Goal: Task Accomplishment & Management: Complete application form

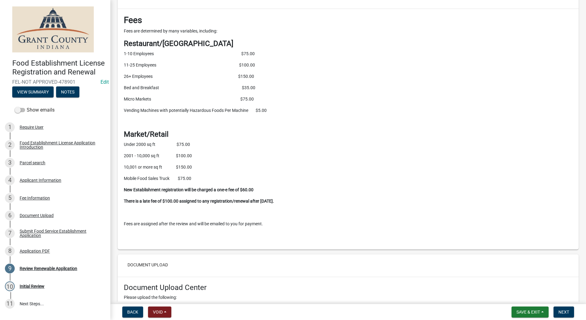
scroll to position [1563, 0]
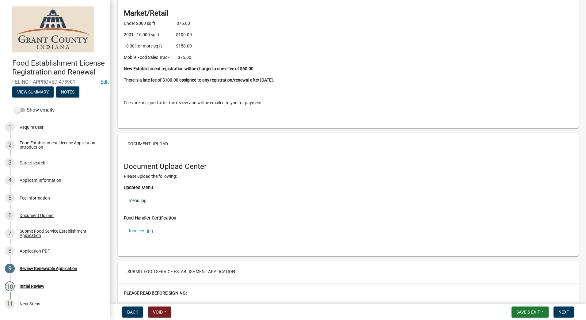
click at [140, 201] on link "menu.jpg" at bounding box center [348, 200] width 449 height 14
click at [143, 231] on link "food cert.jpg" at bounding box center [348, 231] width 449 height 14
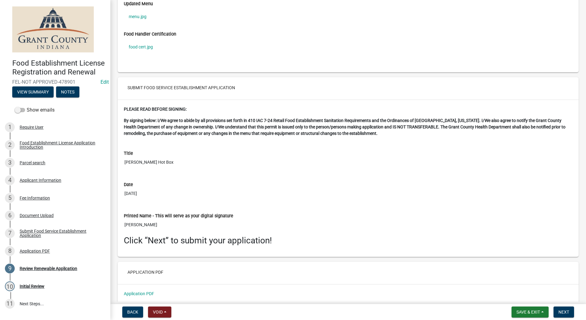
scroll to position [1772, 0]
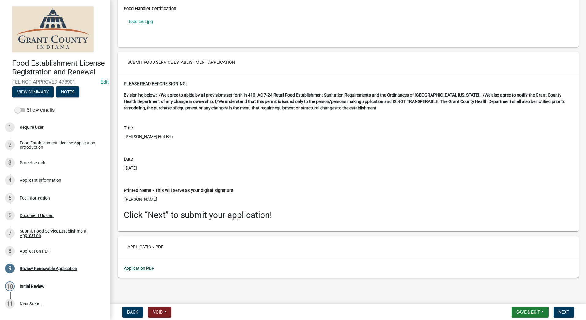
click at [134, 268] on link "Application PDF" at bounding box center [139, 268] width 30 height 5
click at [558, 310] on button "Next" at bounding box center [563, 311] width 21 height 11
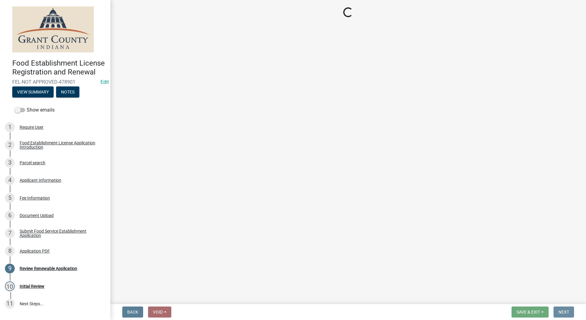
scroll to position [0, 0]
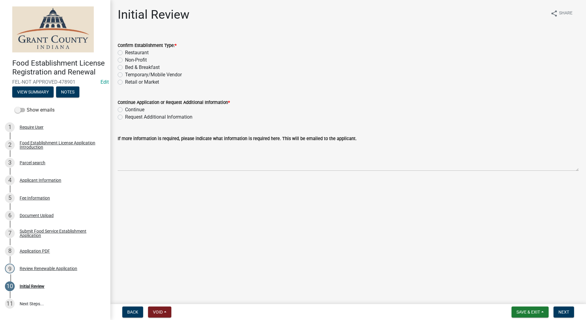
click at [125, 75] on label "Temporary/Mobile Vendor" at bounding box center [153, 74] width 57 height 7
click at [125, 75] on input "Temporary/Mobile Vendor" at bounding box center [127, 73] width 4 height 4
radio input "true"
click at [119, 107] on div "Continue" at bounding box center [348, 109] width 461 height 7
click at [125, 111] on label "Continue" at bounding box center [134, 109] width 19 height 7
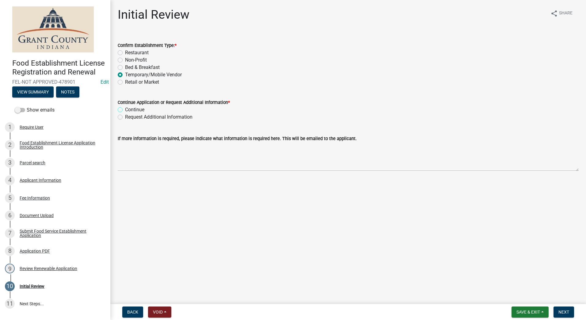
click at [125, 110] on input "Continue" at bounding box center [127, 108] width 4 height 4
radio input "true"
click at [181, 226] on main "Initial Review share Share Confirm Establishment Type: * Restaurant Non-Profit …" at bounding box center [348, 151] width 476 height 302
click at [566, 313] on span "Next" at bounding box center [563, 312] width 11 height 5
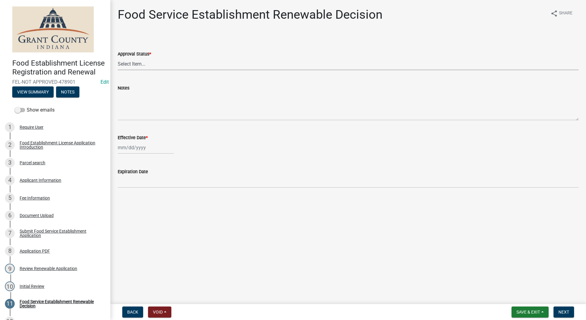
click at [139, 64] on select "Select Item... Approved Denied" at bounding box center [348, 64] width 461 height 13
click at [118, 58] on select "Select Item... Approved Denied" at bounding box center [348, 64] width 461 height 13
select select "f8bc5ebe-de22-4857-900a-5f4c078c3457"
select select "9"
select select "2025"
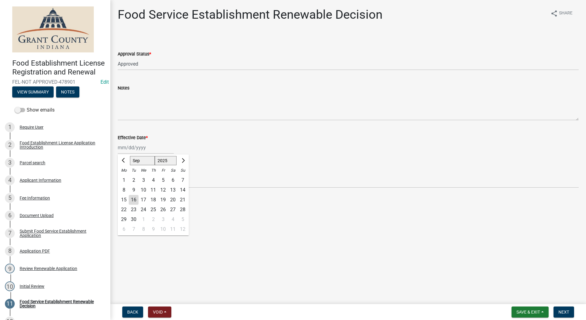
click at [151, 149] on div "[PERSON_NAME] Feb Mar Apr [PERSON_NAME][DATE] Oct Nov [DATE] 1526 1527 1528 152…" at bounding box center [146, 147] width 56 height 13
click at [134, 199] on div "16" at bounding box center [134, 200] width 10 height 10
type input "[DATE]"
click at [558, 313] on button "Next" at bounding box center [563, 311] width 21 height 11
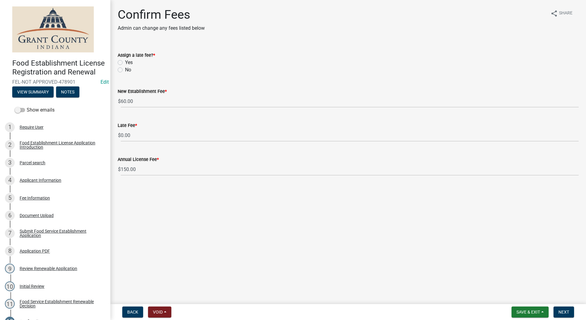
click at [125, 70] on label "No" at bounding box center [128, 69] width 6 height 7
click at [125, 70] on input "No" at bounding box center [127, 68] width 4 height 4
radio input "true"
click at [130, 310] on span "Back" at bounding box center [132, 312] width 11 height 5
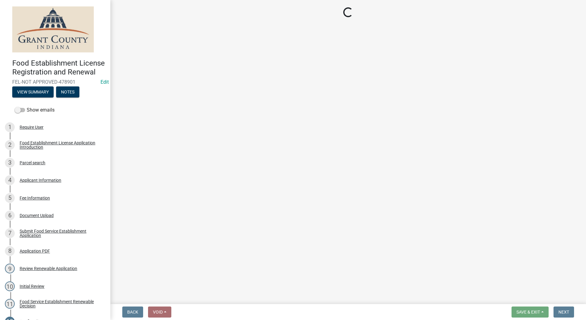
select select "f8bc5ebe-de22-4857-900a-5f4c078c3457"
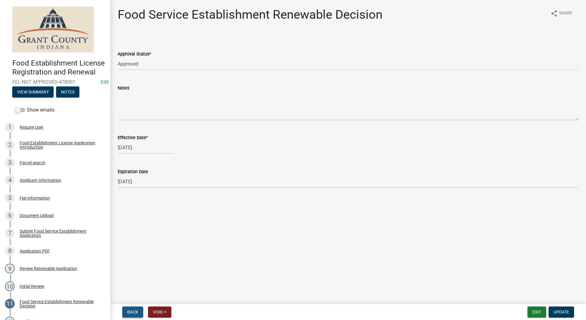
click at [130, 309] on button "Back" at bounding box center [132, 311] width 21 height 11
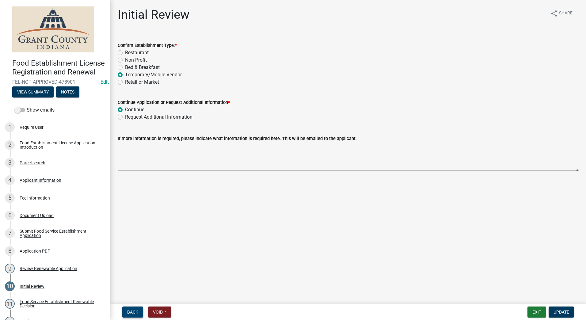
click at [130, 309] on button "Back" at bounding box center [132, 311] width 21 height 11
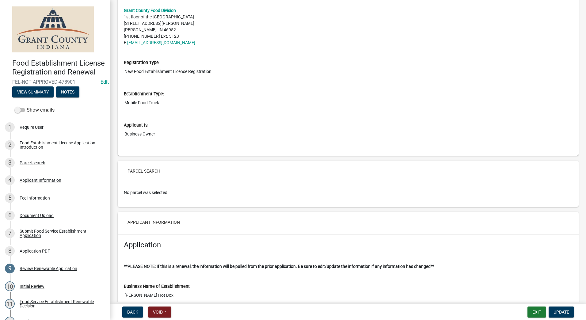
scroll to position [215, 0]
click at [44, 149] on div "Food Establishment License Application Introduction" at bounding box center [60, 145] width 81 height 9
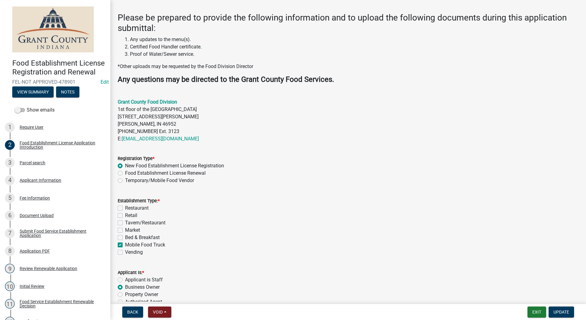
scroll to position [123, 0]
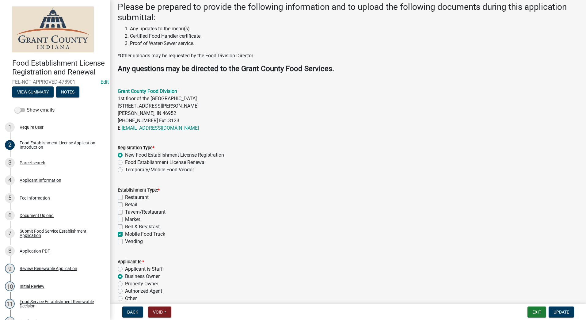
click at [125, 169] on label "Temporary/Mobile Food Vendor" at bounding box center [159, 169] width 69 height 7
click at [125, 169] on input "Temporary/Mobile Food Vendor" at bounding box center [127, 168] width 4 height 4
radio input "true"
click at [295, 175] on wm-data-entity-input "Registration Type * New Food Establishment License Registration Food Establishm…" at bounding box center [348, 158] width 461 height 42
click at [557, 310] on span "Update" at bounding box center [561, 312] width 16 height 5
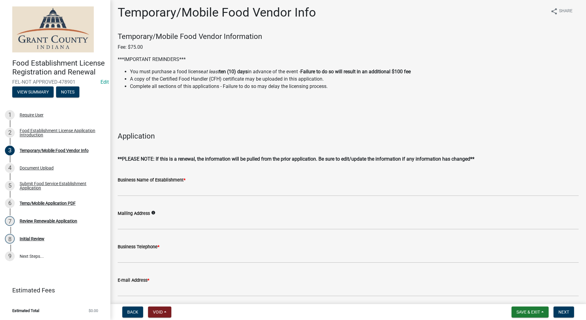
scroll to position [0, 0]
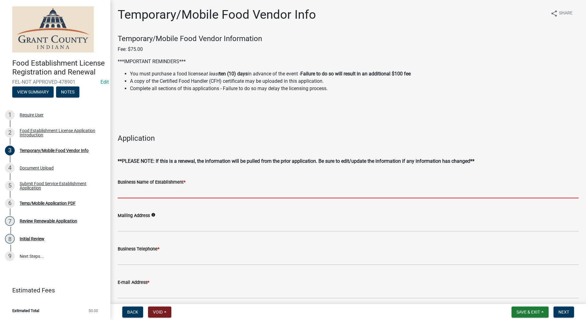
click at [190, 191] on input "Business Name of Establishment *" at bounding box center [348, 192] width 461 height 13
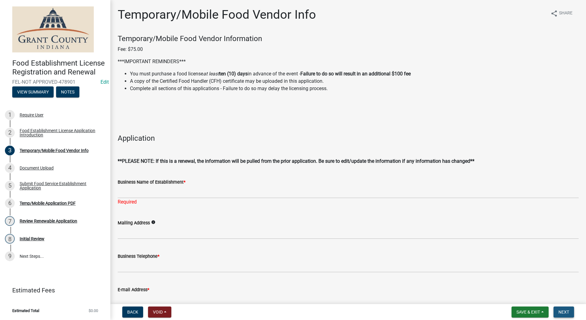
click at [562, 310] on span "Next" at bounding box center [563, 312] width 11 height 5
click at [34, 131] on div "Food Establishment License Application Introduction" at bounding box center [60, 132] width 81 height 9
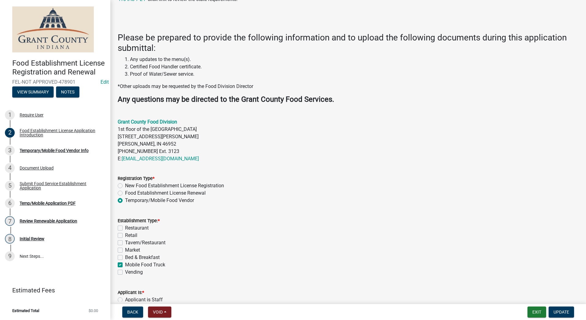
scroll to position [153, 0]
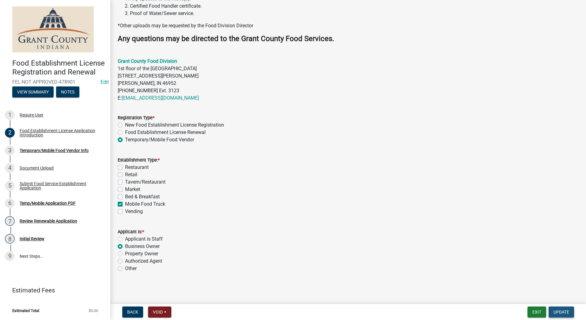
click at [564, 310] on span "Update" at bounding box center [561, 312] width 16 height 5
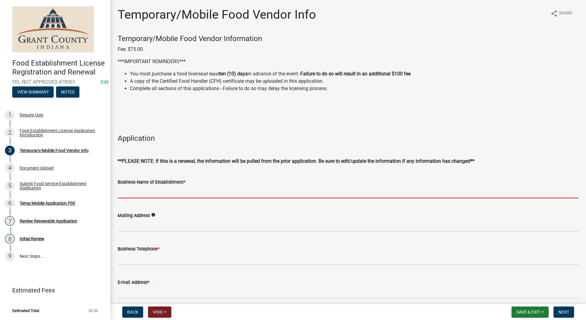
click at [139, 188] on input "Business Name of Establishment *" at bounding box center [348, 192] width 461 height 13
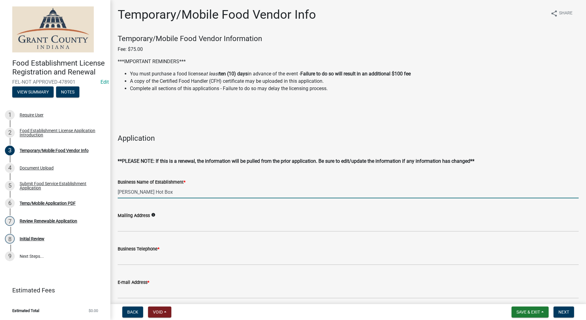
type input "Botts Hot Box"
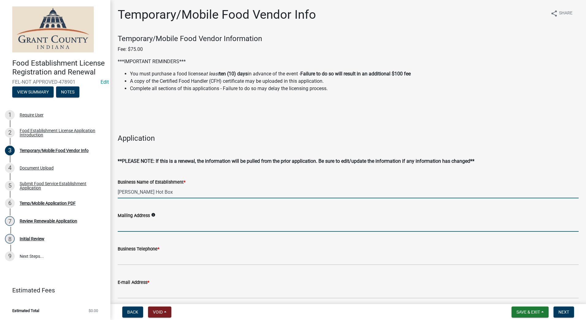
click at [141, 230] on input "Mailing Address" at bounding box center [348, 225] width 461 height 13
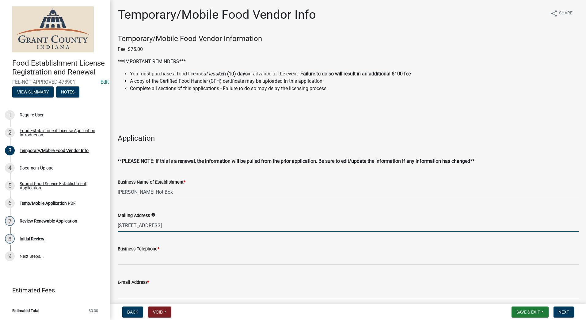
type input "774 Old Buffalo Rd."
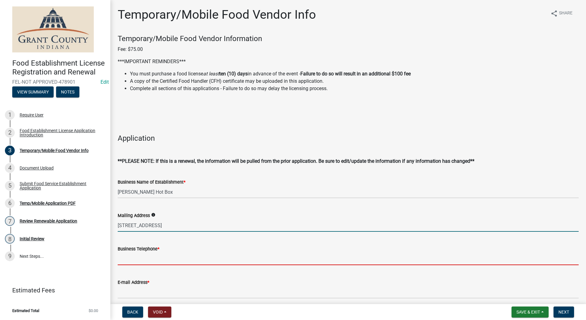
click at [140, 262] on input "Business Telephone *" at bounding box center [348, 259] width 461 height 13
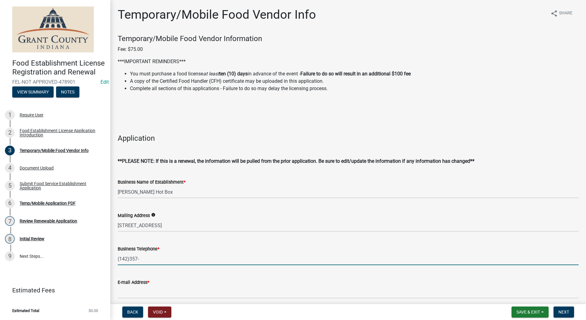
click at [141, 260] on input "(142)357-" at bounding box center [348, 259] width 461 height 13
type input "("
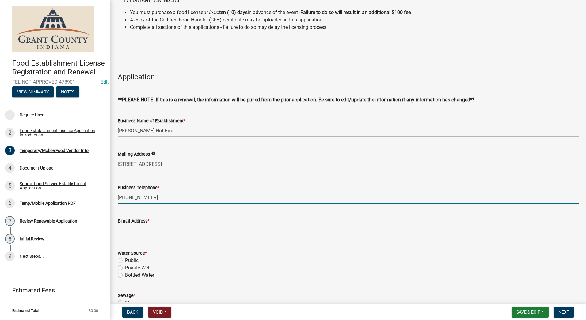
type input "(423)557-5761"
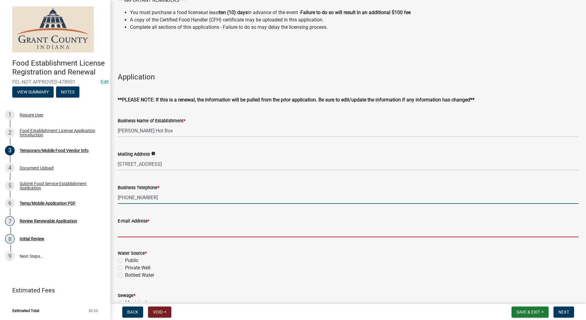
click at [161, 230] on input "E-mail Address *" at bounding box center [348, 231] width 461 height 13
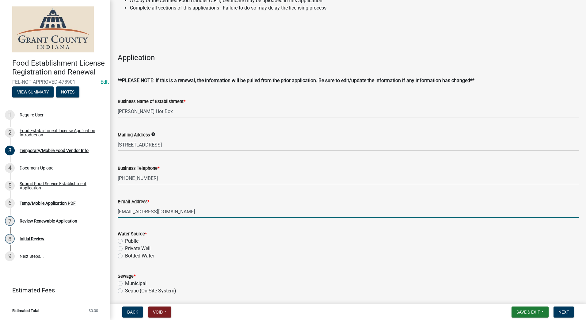
scroll to position [123, 0]
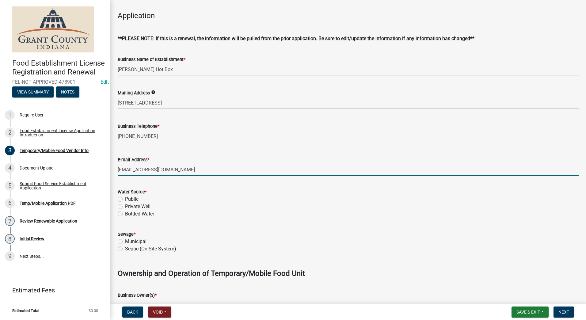
type input "thorodheather@gmail.com"
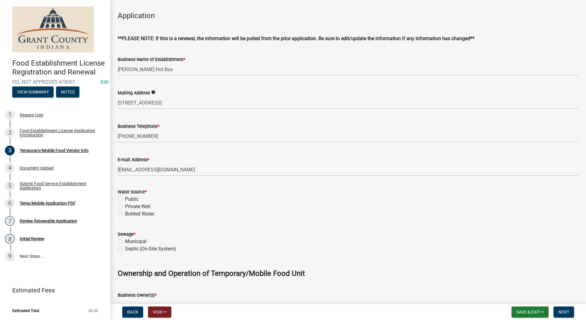
click at [125, 199] on label "Public" at bounding box center [131, 199] width 13 height 7
click at [125, 199] on input "Public" at bounding box center [127, 198] width 4 height 4
radio input "true"
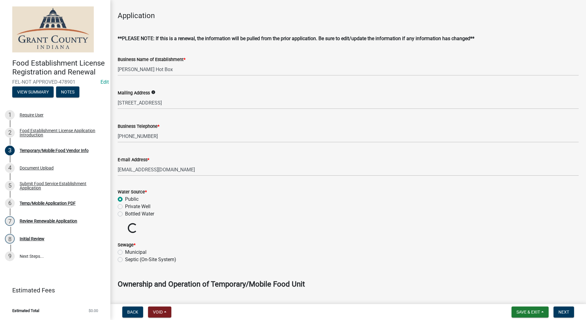
click at [125, 251] on label "Municipal" at bounding box center [135, 252] width 21 height 7
click at [125, 251] on input "Municipal" at bounding box center [127, 251] width 4 height 4
radio input "true"
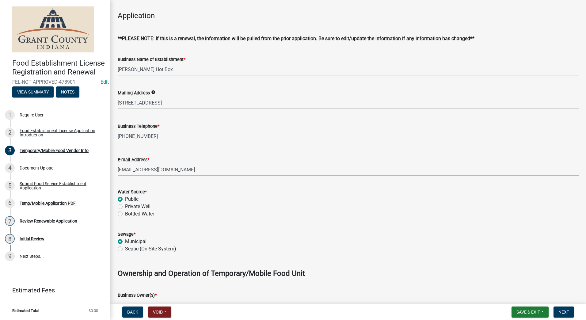
click at [125, 207] on label "Private Well" at bounding box center [137, 206] width 25 height 7
click at [125, 207] on input "Private Well" at bounding box center [127, 205] width 4 height 4
radio input "true"
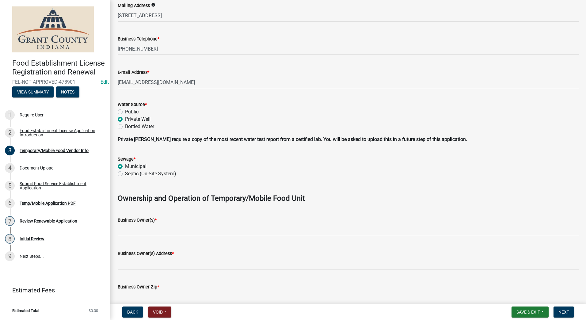
scroll to position [209, 0]
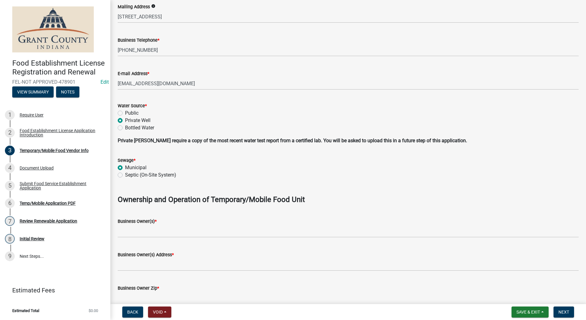
click at [125, 112] on label "Public" at bounding box center [131, 112] width 13 height 7
click at [125, 112] on input "Public" at bounding box center [127, 111] width 4 height 4
radio input "true"
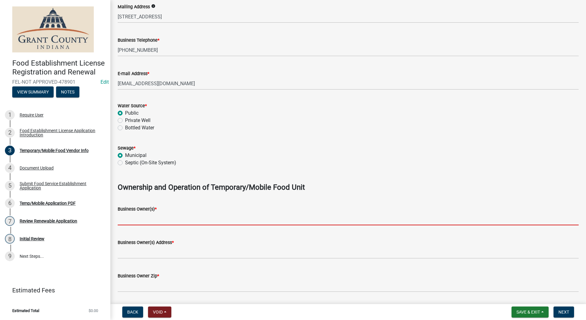
click at [198, 218] on input "Business Owner(s) *" at bounding box center [348, 219] width 461 height 13
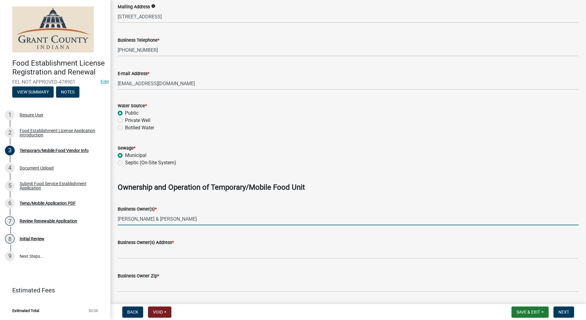
click at [162, 218] on input "Heather & Michael botts" at bounding box center [348, 219] width 461 height 13
type input "Heather & Michael Botts"
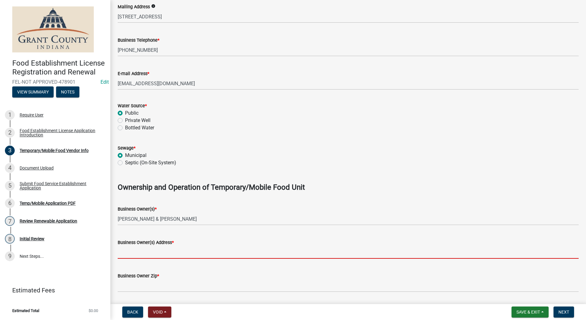
click at [166, 252] on input "Business Owner(s) Address *" at bounding box center [348, 252] width 461 height 13
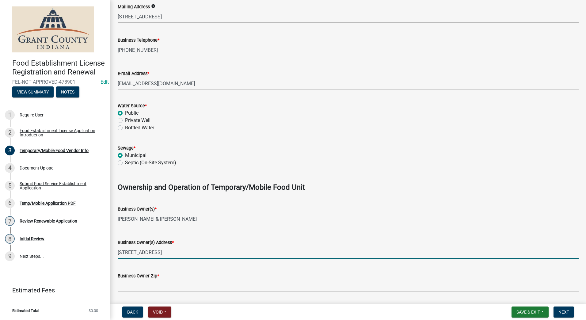
type input "774 Old Buffalo Rd., Oneida TN"
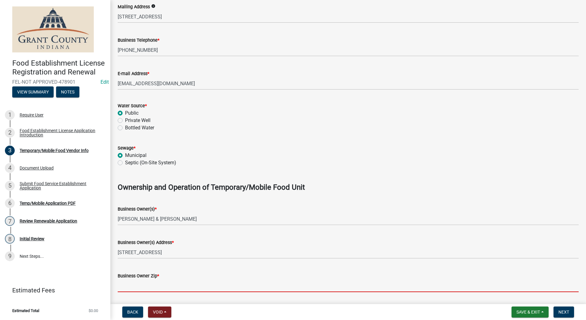
click at [165, 286] on input "Business Owner Zip *" at bounding box center [348, 285] width 461 height 13
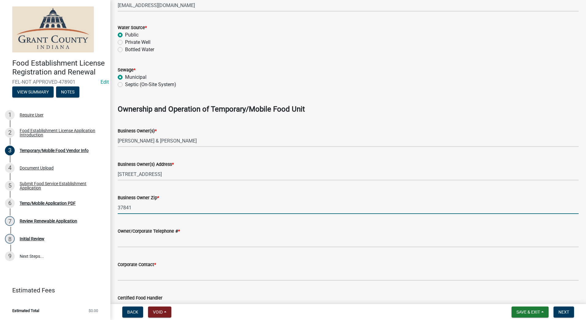
scroll to position [331, 0]
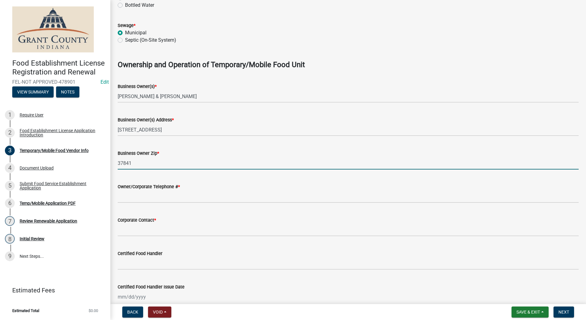
type input "37841"
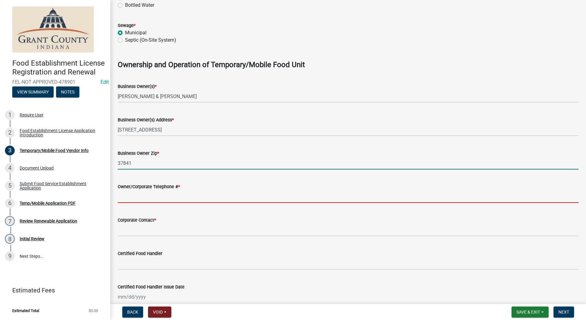
drag, startPoint x: 153, startPoint y: 200, endPoint x: 156, endPoint y: 198, distance: 3.3
click at [153, 200] on input "Owner/Corporate Telephone # *" at bounding box center [348, 196] width 461 height 13
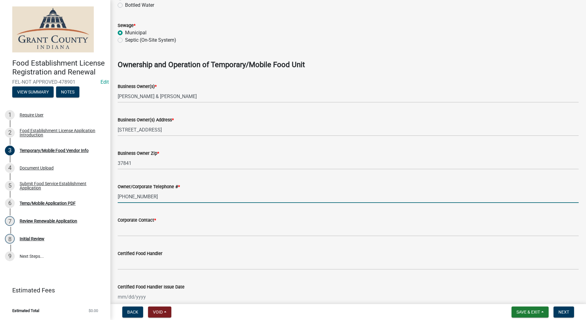
type input "(423)557-5761"
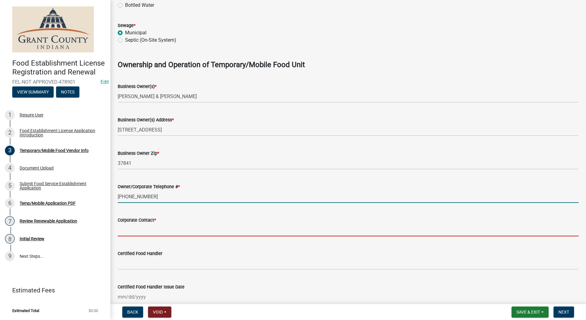
drag, startPoint x: 160, startPoint y: 225, endPoint x: 161, endPoint y: 222, distance: 3.4
click at [161, 223] on form "Corporate Contact *" at bounding box center [348, 226] width 461 height 20
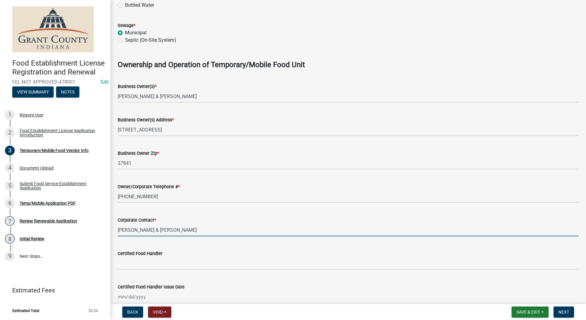
type input "Heather & Michael Botts"
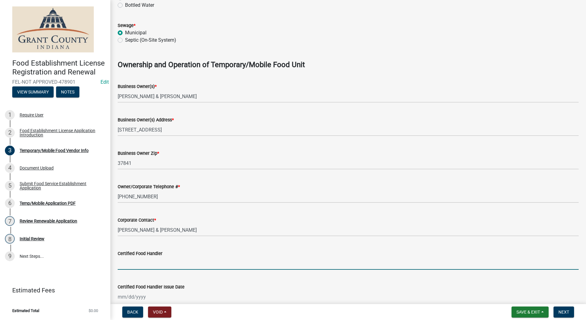
click at [148, 266] on input "Certified Food Handler" at bounding box center [348, 263] width 461 height 13
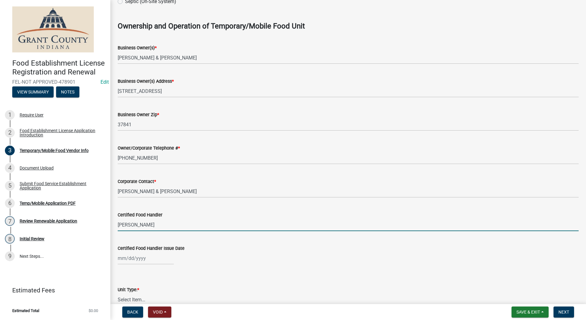
scroll to position [423, 0]
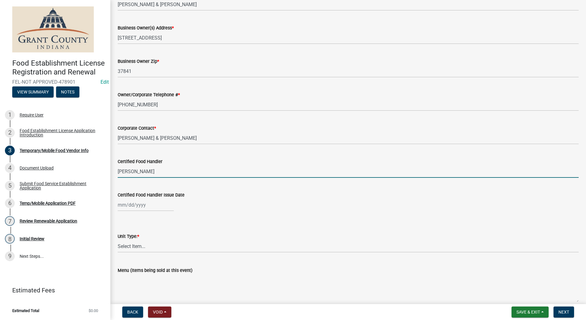
type input "Michael Botts"
click at [145, 207] on div at bounding box center [146, 205] width 56 height 13
select select "9"
select select "2025"
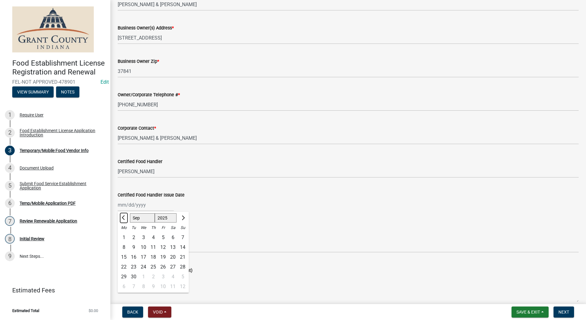
click at [123, 217] on span "Previous month" at bounding box center [124, 217] width 5 height 5
select select "5"
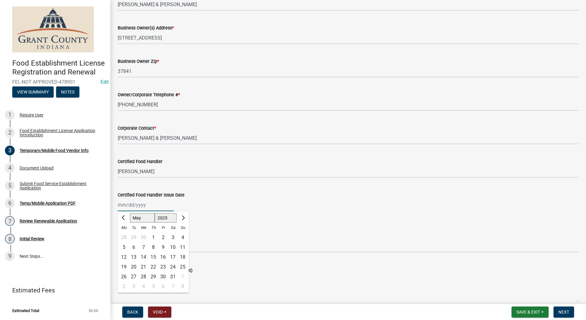
click at [169, 217] on select "1525 1526 1527 1528 1529 1530 1531 1532 1533 1534 1535 1536 1537 1538 1539 1540…" at bounding box center [166, 217] width 22 height 9
select select "2024"
click at [155, 213] on select "1525 1526 1527 1528 1529 1530 1531 1532 1533 1534 1535 1536 1537 1538 1539 1540…" at bounding box center [166, 217] width 22 height 9
click at [155, 256] on div "16" at bounding box center [153, 257] width 10 height 10
type input "05/16/2024"
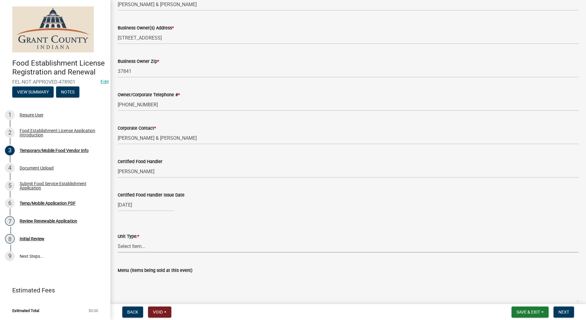
click at [199, 249] on select "Select Item... Mobile Trailer Stand Tent Cart Truck" at bounding box center [348, 246] width 461 height 13
click at [118, 240] on select "Select Item... Mobile Trailer Stand Tent Cart Truck" at bounding box center [348, 246] width 461 height 13
select select "38213c85-e9e8-42e7-b9ec-3b2f4bd2dba8"
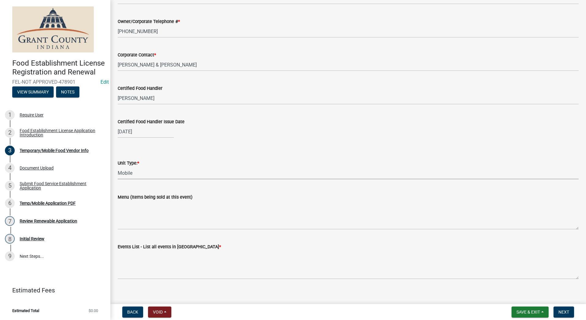
scroll to position [503, 0]
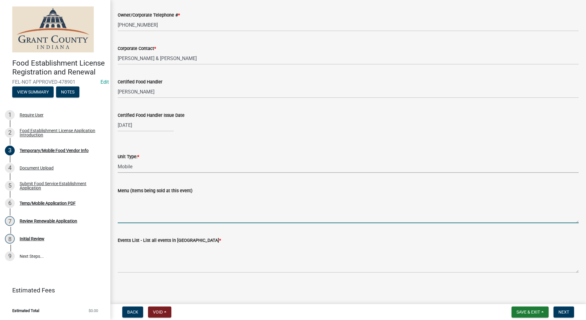
click at [167, 215] on textarea "Menu (Items being sold at this event)" at bounding box center [348, 208] width 461 height 29
click at [373, 199] on textarea "Philly Fries, BBQ Fries, Chili Cheese Fries, Cheese Fries, Chix Bacon Ranch Fri…" at bounding box center [348, 208] width 461 height 29
click at [409, 197] on textarea "Philly Fries, BBQ Fries, Chili Cheese Fries, Cheese Fries, Chix Bacon Ranch Fri…" at bounding box center [348, 208] width 461 height 29
type textarea "Philly Fries, BBQ Fries, Chili Cheese Fries, Cheese Fries, Chix Bacon Ranch Fri…"
click at [478, 194] on div "Menu (Items being sold at this event)" at bounding box center [348, 190] width 461 height 7
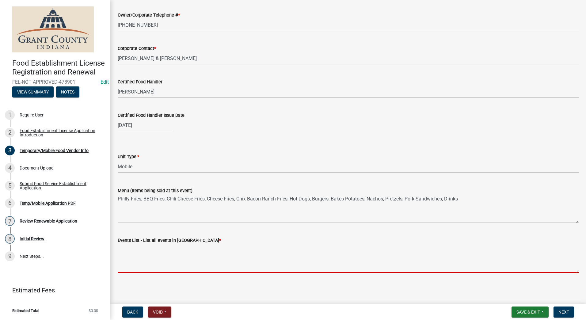
click at [243, 263] on textarea "Events List - List all events in [GEOGRAPHIC_DATA] *" at bounding box center [348, 258] width 461 height 29
type textarea "James Dean Festival"
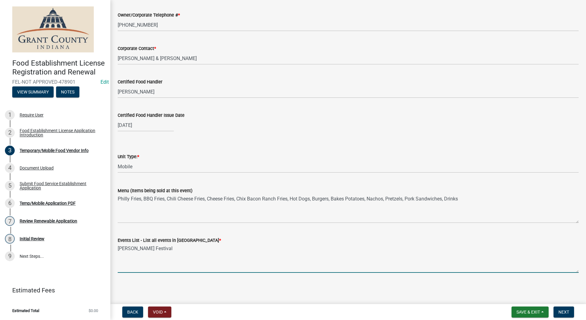
click at [217, 291] on main "Temporary/Mobile Food Vendor Info share Share Temporary/Mobile Food Vendor Info…" at bounding box center [348, 151] width 476 height 302
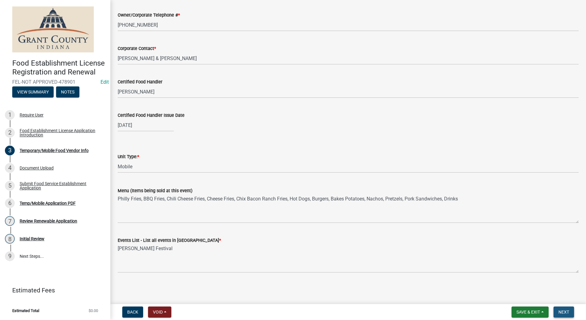
click at [566, 310] on span "Next" at bounding box center [563, 312] width 11 height 5
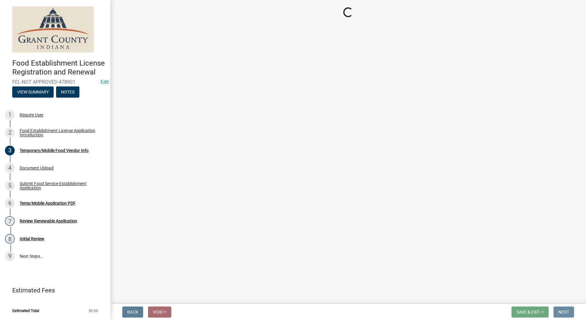
scroll to position [0, 0]
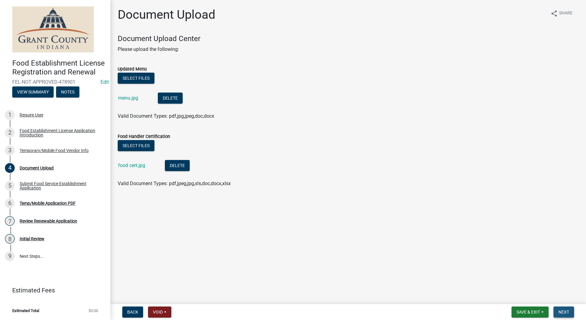
click at [559, 313] on span "Next" at bounding box center [563, 312] width 11 height 5
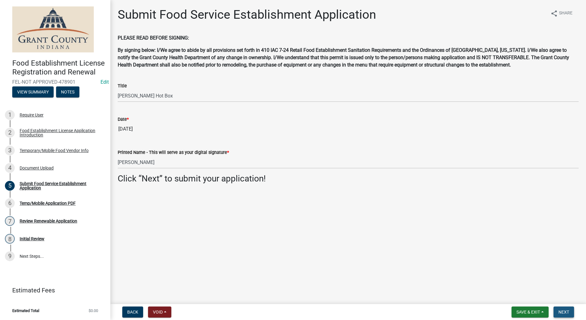
click at [558, 312] on button "Next" at bounding box center [563, 311] width 21 height 11
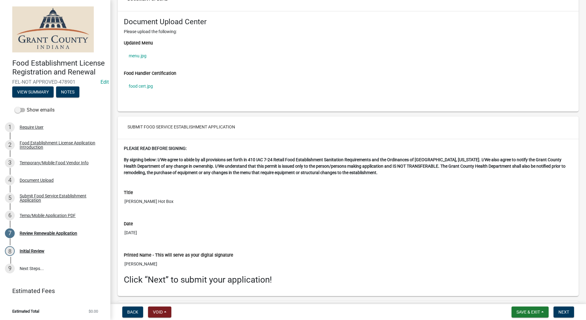
scroll to position [1198, 0]
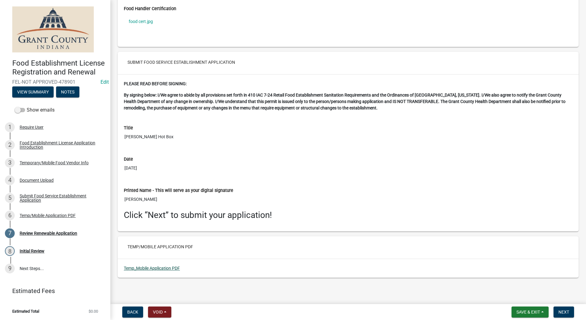
click at [157, 268] on link "Temp_Mobile Application PDF" at bounding box center [152, 268] width 56 height 5
click at [561, 314] on span "Next" at bounding box center [563, 312] width 11 height 5
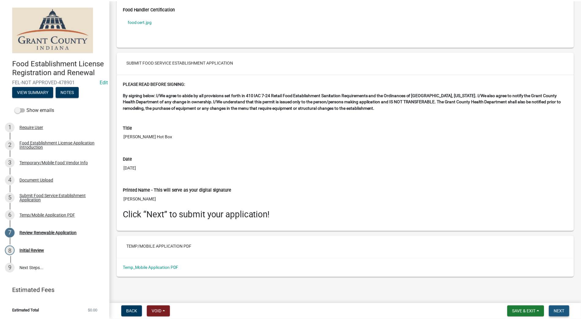
scroll to position [0, 0]
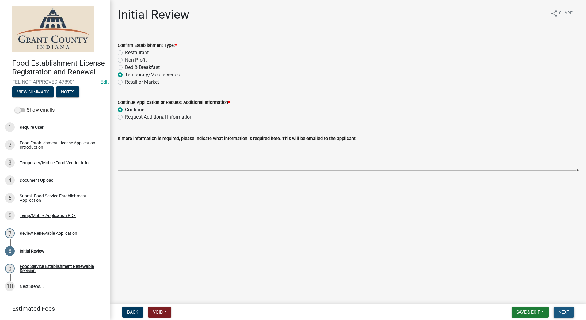
click at [561, 312] on span "Next" at bounding box center [563, 312] width 11 height 5
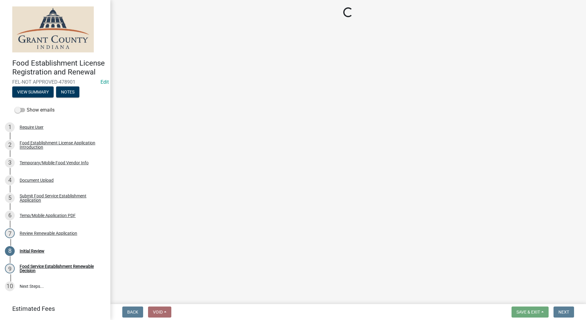
select select "f8bc5ebe-de22-4857-900a-5f4c078c3457"
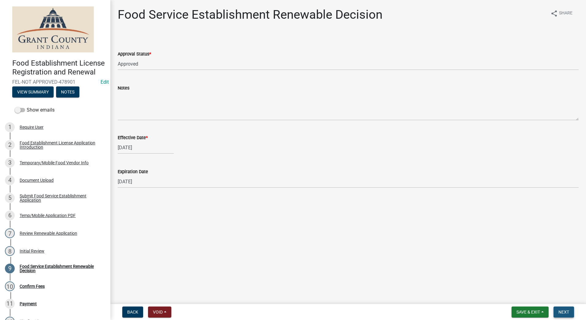
click at [562, 310] on span "Next" at bounding box center [563, 312] width 11 height 5
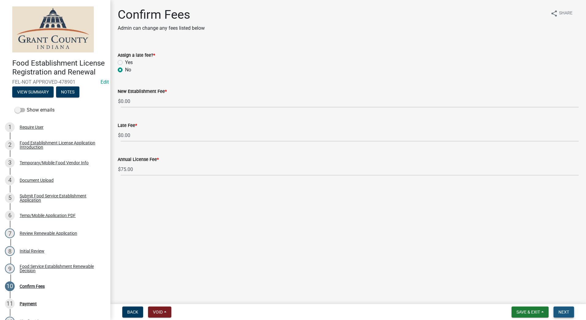
click at [561, 310] on span "Next" at bounding box center [563, 312] width 11 height 5
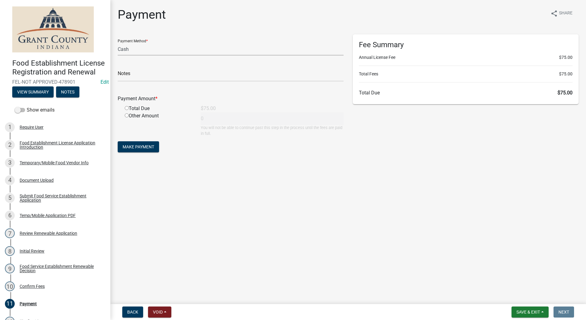
click at [175, 51] on select "Credit Card POS Check Cash" at bounding box center [231, 49] width 226 height 13
select select "0: 2"
click at [118, 43] on select "Credit Card POS Check Cash" at bounding box center [231, 49] width 226 height 13
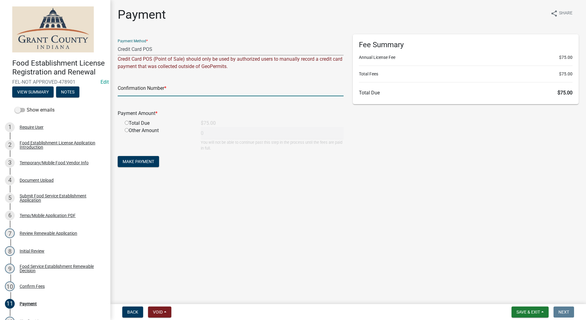
click at [184, 88] on input "text" at bounding box center [231, 90] width 226 height 13
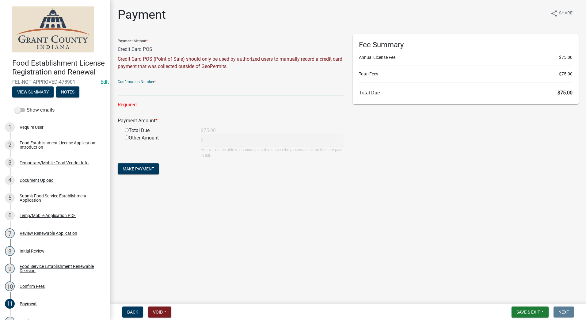
click at [148, 89] on input "text" at bounding box center [231, 90] width 226 height 13
type input "14983064"
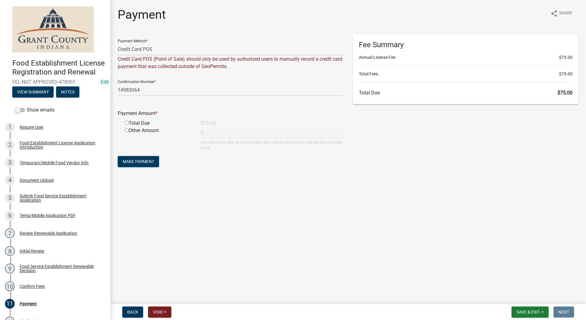
click at [127, 121] on input "radio" at bounding box center [127, 123] width 4 height 4
radio input "true"
type input "75"
click at [132, 162] on span "Make Payment" at bounding box center [139, 161] width 32 height 5
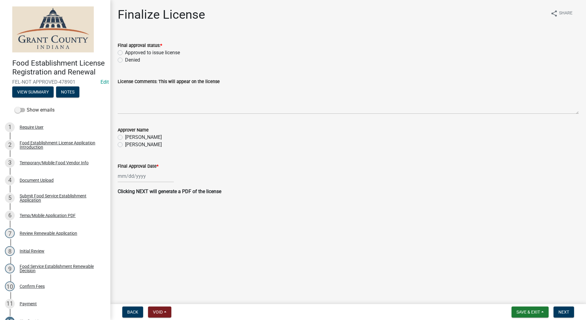
click at [125, 52] on label "Approved to issue license" at bounding box center [152, 52] width 55 height 7
click at [125, 52] on input "Approved to issue license" at bounding box center [127, 51] width 4 height 4
radio input "true"
click at [121, 155] on div "Final Approval Date *" at bounding box center [348, 168] width 461 height 28
click at [125, 146] on label "[PERSON_NAME]" at bounding box center [143, 144] width 37 height 7
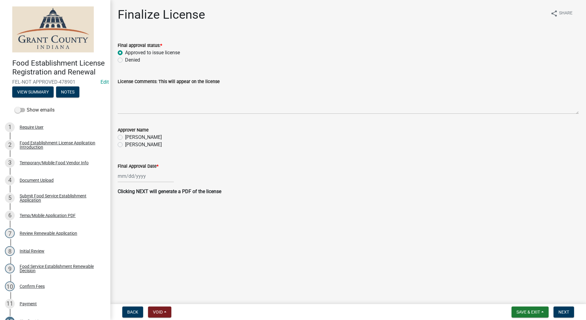
click at [125, 145] on input "[PERSON_NAME]" at bounding box center [127, 143] width 4 height 4
radio input "true"
select select "9"
select select "2025"
click at [134, 174] on div "[PERSON_NAME] Feb Mar Apr [PERSON_NAME][DATE] Oct Nov [DATE] 1526 1527 1528 152…" at bounding box center [146, 176] width 56 height 13
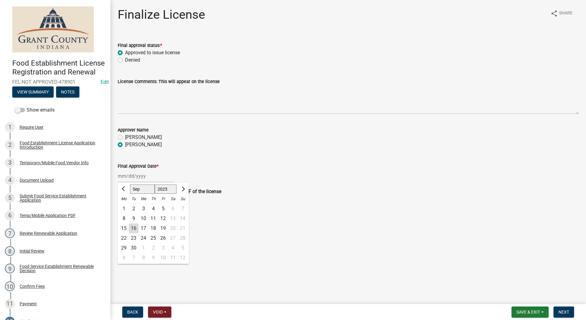
click at [136, 228] on div "16" at bounding box center [134, 228] width 10 height 10
type input "[DATE]"
click at [349, 180] on div "[DATE]" at bounding box center [348, 176] width 461 height 13
click at [560, 312] on span "Next" at bounding box center [563, 312] width 11 height 5
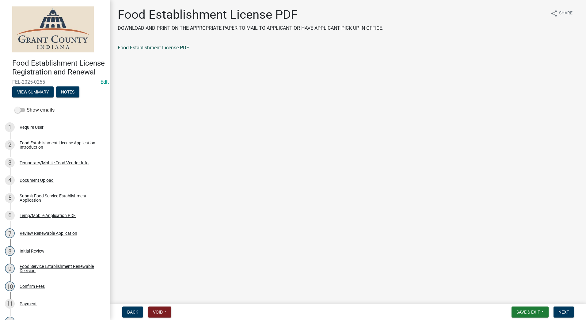
click at [147, 48] on link "Food Establishment License PDF" at bounding box center [153, 48] width 71 height 6
click at [557, 310] on button "Next" at bounding box center [563, 311] width 21 height 11
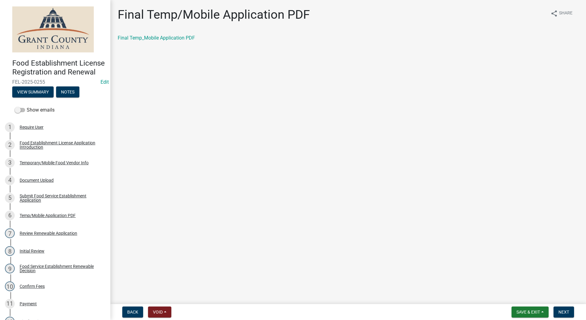
click at [146, 42] on div "Final Temp_Mobile Application PDF" at bounding box center [348, 40] width 470 height 12
click at [559, 312] on span "Next" at bounding box center [563, 312] width 11 height 5
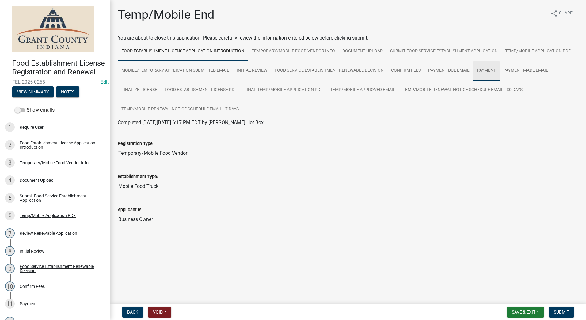
click at [480, 70] on link "Payment" at bounding box center [486, 71] width 26 height 20
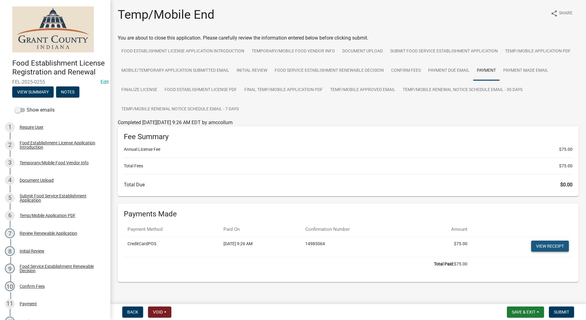
click at [539, 247] on link "View receipt" at bounding box center [550, 246] width 38 height 11
click at [558, 310] on span "Submit" at bounding box center [561, 312] width 15 height 5
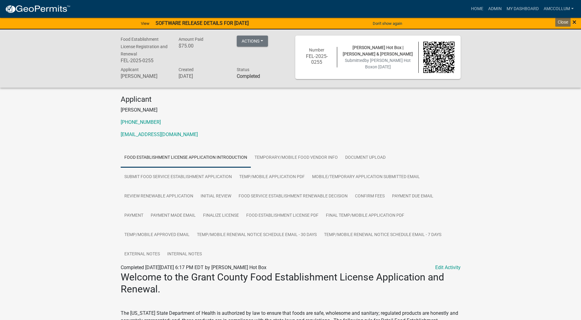
click at [575, 20] on span "×" at bounding box center [575, 22] width 4 height 9
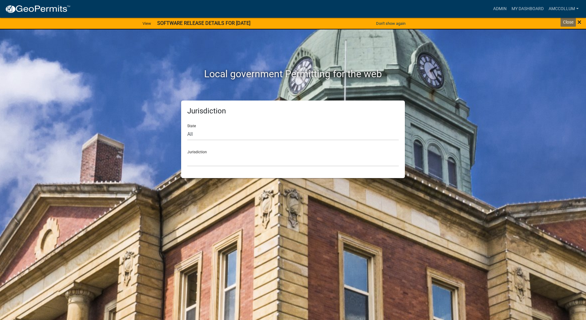
click at [580, 22] on span "×" at bounding box center [579, 22] width 4 height 9
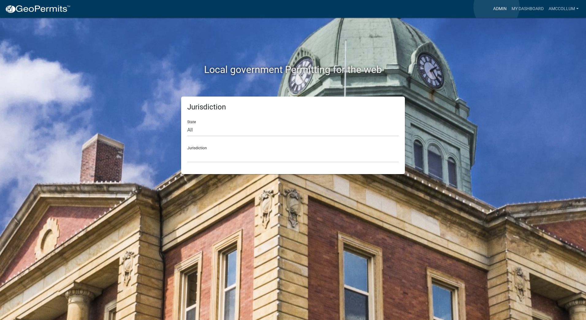
click at [496, 7] on link "Admin" at bounding box center [500, 9] width 18 height 12
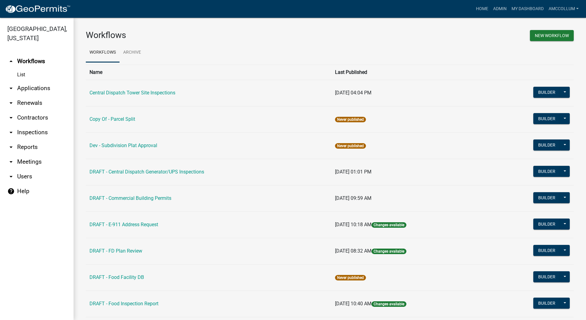
click at [25, 81] on link "arrow_drop_down Applications" at bounding box center [37, 88] width 74 height 15
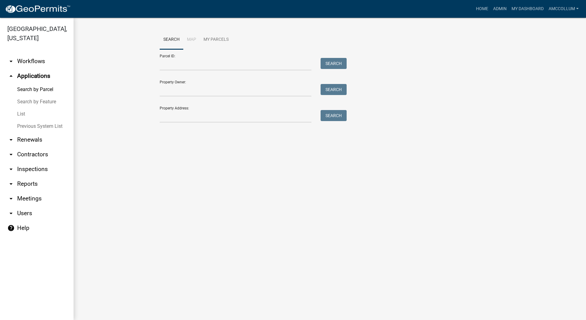
click at [21, 108] on link "List" at bounding box center [37, 114] width 74 height 12
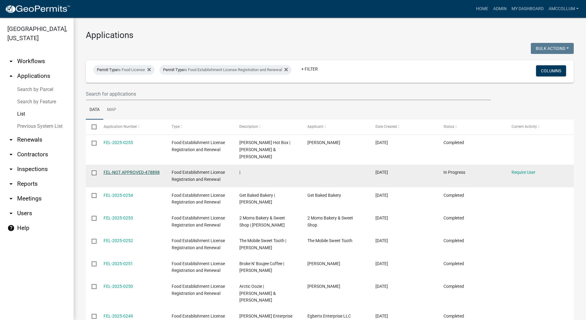
click at [111, 170] on link "FEL-NOT APPROVED-478898" at bounding box center [132, 172] width 56 height 5
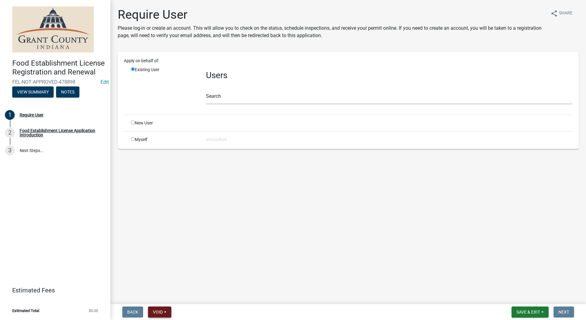
click at [163, 311] on span "Void" at bounding box center [158, 312] width 10 height 5
click at [163, 299] on button "Void" at bounding box center [172, 296] width 49 height 15
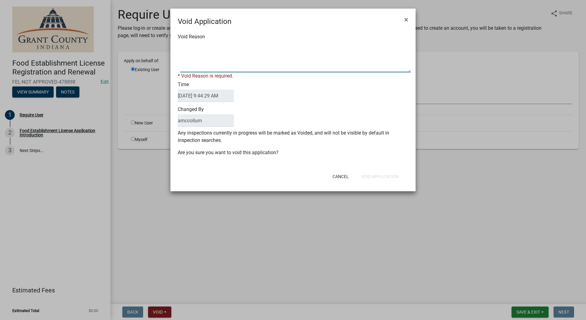
click at [198, 45] on textarea "Void Reason" at bounding box center [295, 57] width 230 height 31
type textarea "Unkown"
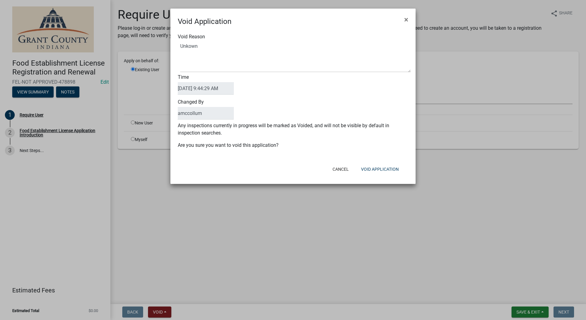
click at [266, 172] on div "Cancel Void Application" at bounding box center [332, 169] width 151 height 16
click at [388, 165] on button "Void Application" at bounding box center [379, 169] width 47 height 11
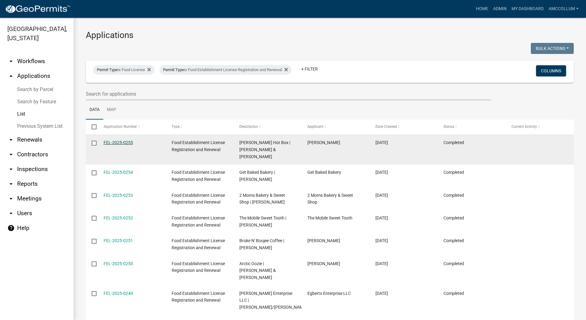
click at [116, 143] on link "FEL-2025-0255" at bounding box center [118, 142] width 29 height 5
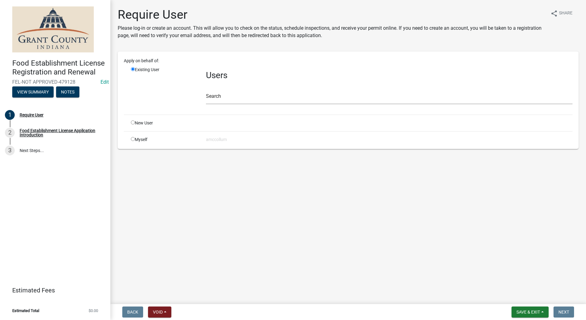
click at [134, 122] on input "radio" at bounding box center [133, 122] width 4 height 4
radio input "true"
radio input "false"
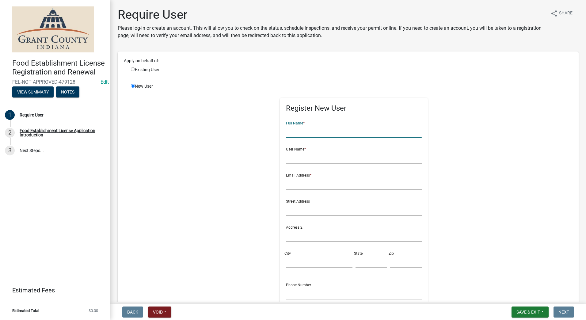
click at [367, 131] on input "text" at bounding box center [354, 131] width 136 height 13
type input "Hellringer & [PERSON_NAME]"
click at [327, 161] on input "text" at bounding box center [354, 157] width 136 height 13
type input "[PERSON_NAME]"
click at [317, 184] on input "text" at bounding box center [354, 183] width 136 height 13
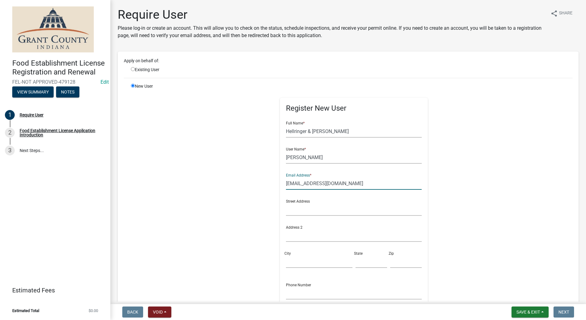
type input "[EMAIL_ADDRESS][DOMAIN_NAME]"
click at [291, 212] on input "text" at bounding box center [354, 209] width 136 height 13
type input "[STREET_ADDRESS][PERSON_NAME]"
click at [304, 256] on input "City" at bounding box center [319, 261] width 66 height 13
type input "[GEOGRAPHIC_DATA]"
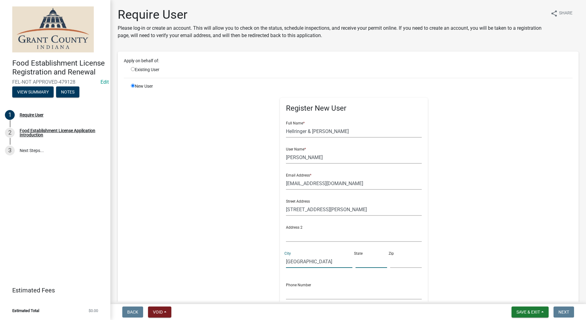
click at [364, 263] on input "text" at bounding box center [371, 261] width 32 height 13
type input "IN"
click at [390, 262] on input "text" at bounding box center [406, 261] width 32 height 13
type input "46151"
click at [358, 294] on input "text" at bounding box center [354, 293] width 136 height 13
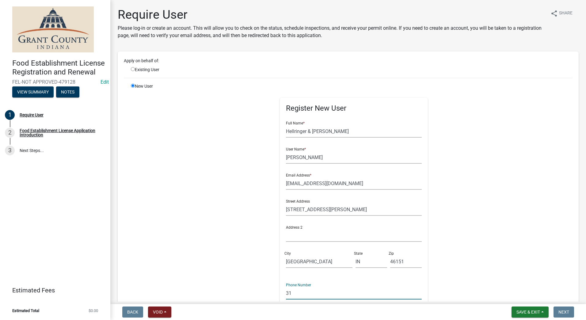
type input "3"
click at [307, 294] on input "text" at bounding box center [354, 293] width 136 height 13
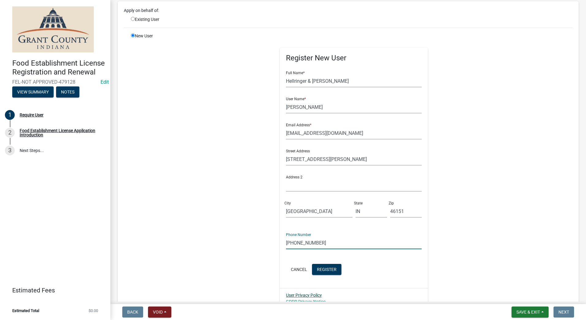
scroll to position [61, 0]
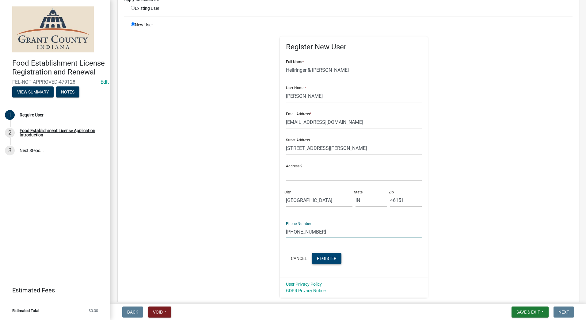
type input "[PHONE_NUMBER]"
click at [320, 257] on span "Register" at bounding box center [327, 258] width 20 height 5
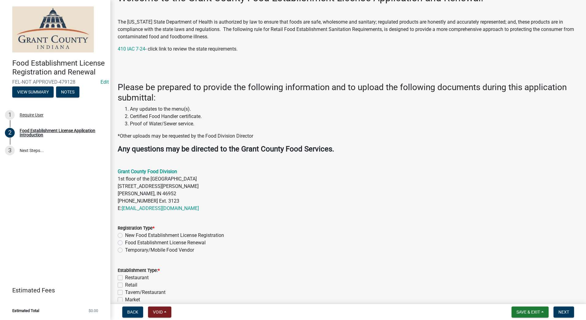
scroll to position [123, 0]
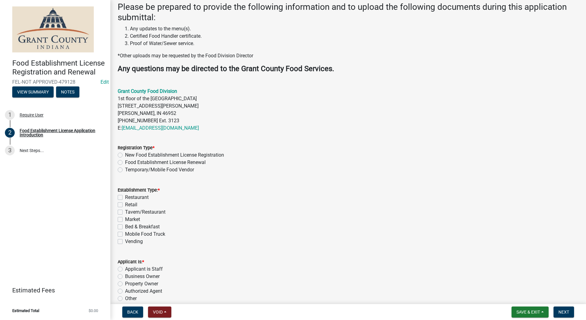
click at [125, 170] on label "Temporary/Mobile Food Vendor" at bounding box center [159, 169] width 69 height 7
click at [125, 170] on input "Temporary/Mobile Food Vendor" at bounding box center [127, 168] width 4 height 4
radio input "true"
click at [125, 235] on label "Mobile Food Truck" at bounding box center [145, 233] width 40 height 7
click at [125, 234] on input "Mobile Food Truck" at bounding box center [127, 232] width 4 height 4
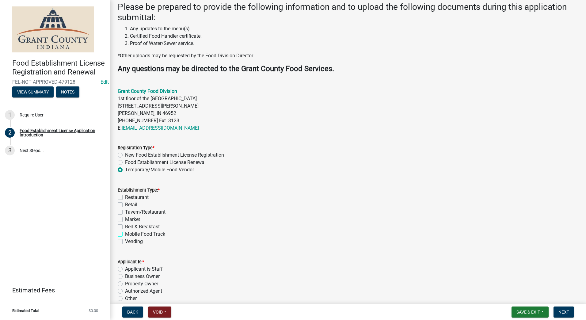
checkbox input "true"
checkbox input "false"
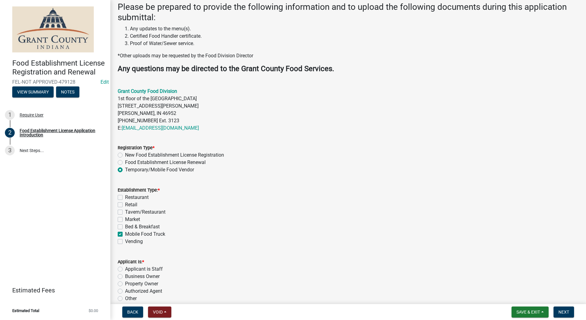
checkbox input "false"
checkbox input "true"
checkbox input "false"
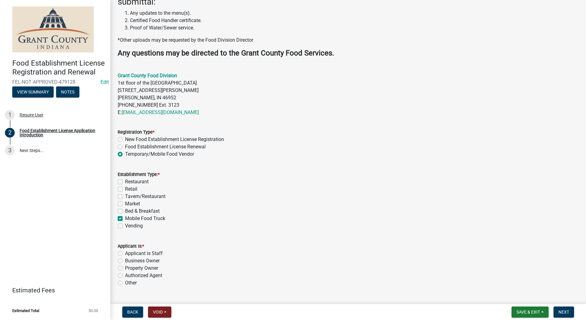
scroll to position [153, 0]
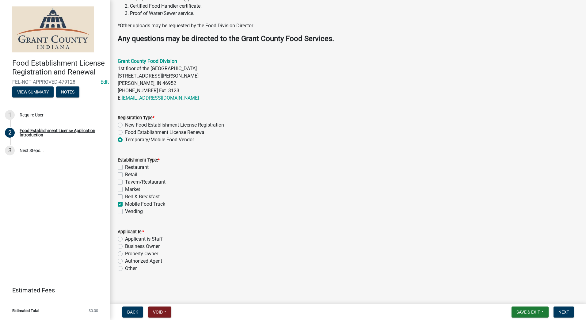
click at [125, 260] on label "Authorized Agent" at bounding box center [143, 260] width 37 height 7
click at [125, 260] on input "Authorized Agent" at bounding box center [127, 259] width 4 height 4
radio input "true"
click at [336, 188] on div "Market" at bounding box center [348, 189] width 461 height 7
click at [557, 311] on button "Next" at bounding box center [563, 311] width 21 height 11
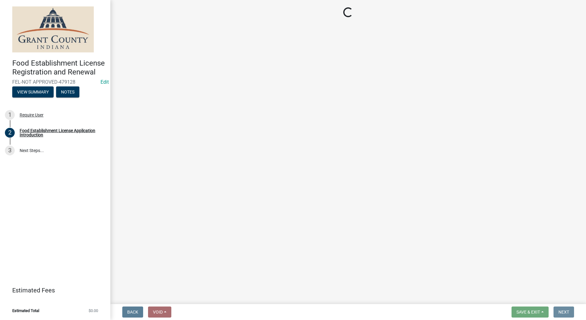
scroll to position [0, 0]
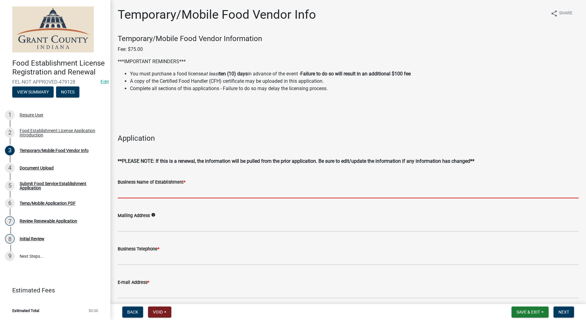
click at [206, 193] on input "Business Name of Establishment *" at bounding box center [348, 192] width 461 height 13
click at [196, 189] on input "Business Name of Establishment *" at bounding box center [348, 192] width 461 height 13
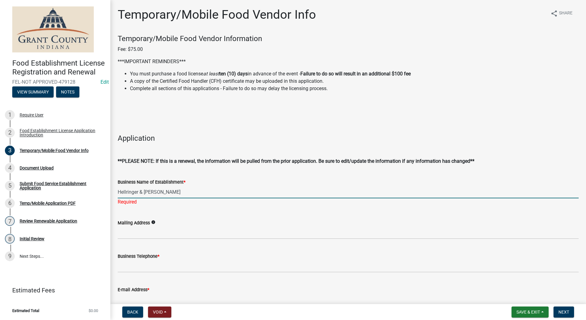
type input "Hellringer & [PERSON_NAME]"
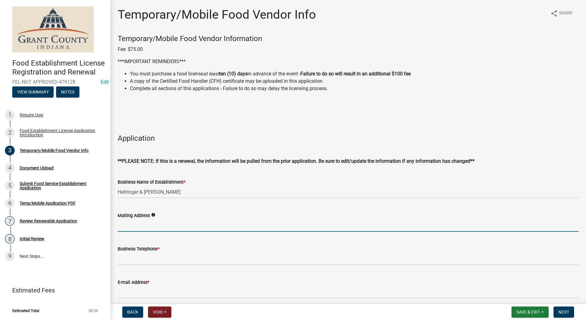
click at [138, 235] on wm-data-entity-input "Mailing Address info" at bounding box center [348, 219] width 461 height 33
click at [143, 224] on input "Mailing Address" at bounding box center [348, 225] width 461 height 13
type input "[STREET_ADDRESS][PERSON_NAME]"
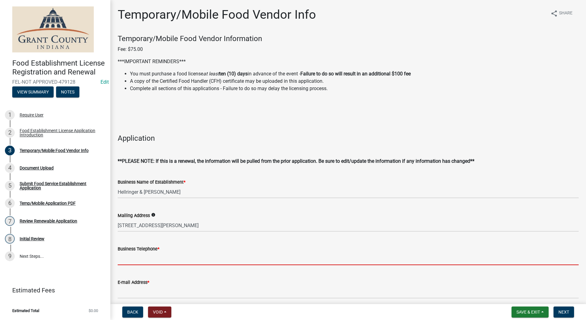
click at [146, 256] on input "Business Telephone *" at bounding box center [348, 259] width 461 height 13
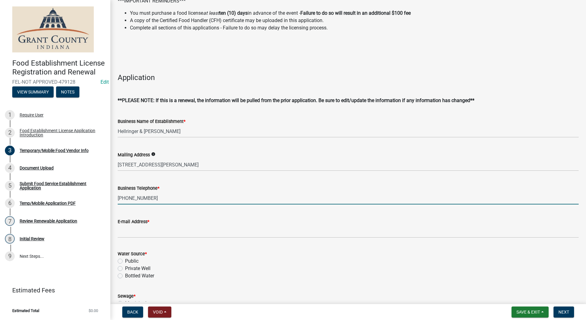
scroll to position [61, 0]
type input "[PHONE_NUMBER]"
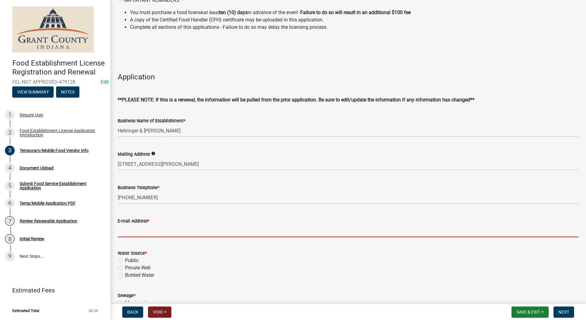
click at [144, 229] on input "E-mail Address *" at bounding box center [348, 231] width 461 height 13
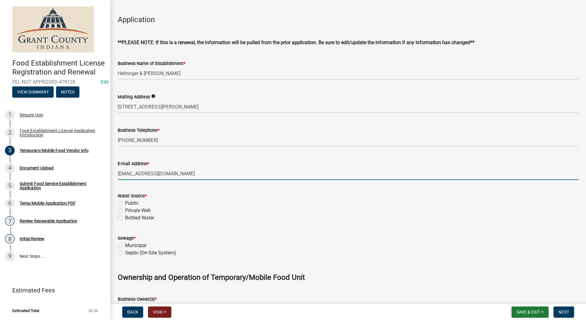
scroll to position [123, 0]
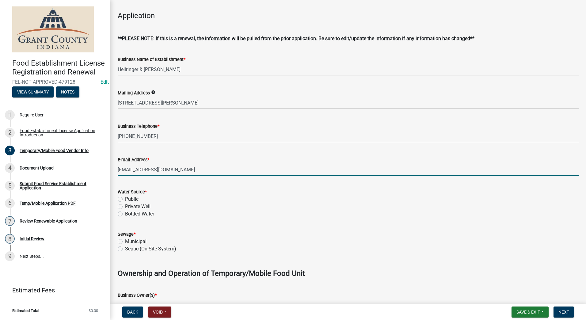
type input "[EMAIL_ADDRESS][DOMAIN_NAME]"
click at [125, 201] on label "Public" at bounding box center [131, 199] width 13 height 7
click at [125, 199] on input "Public" at bounding box center [127, 198] width 4 height 4
radio input "true"
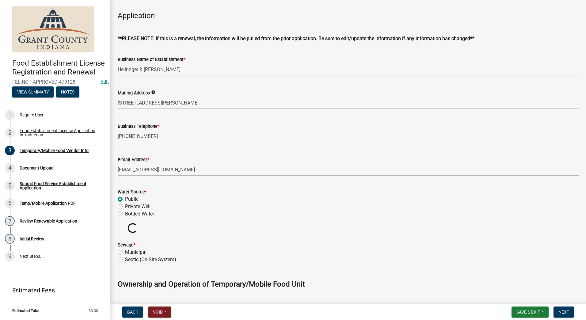
click at [125, 251] on label "Municipal" at bounding box center [135, 252] width 21 height 7
click at [125, 251] on input "Municipal" at bounding box center [127, 251] width 4 height 4
radio input "true"
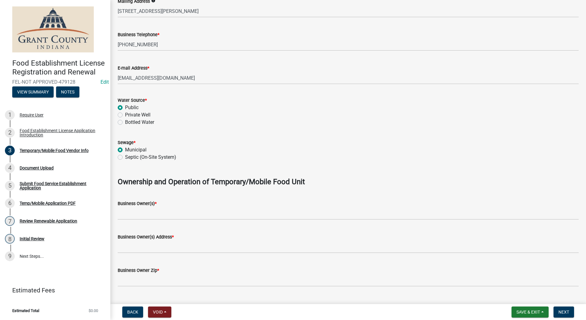
scroll to position [215, 0]
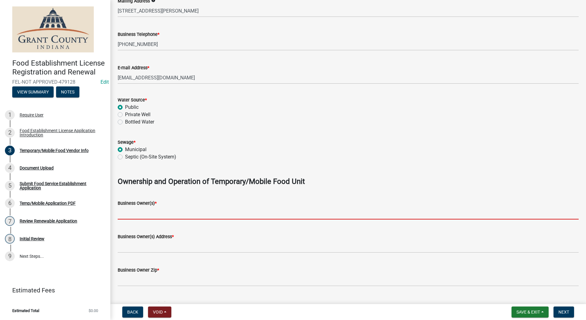
click at [140, 215] on input "Business Owner(s) *" at bounding box center [348, 213] width 461 height 13
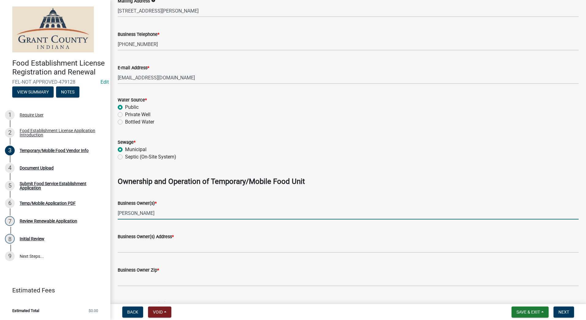
type input "[PERSON_NAME]"
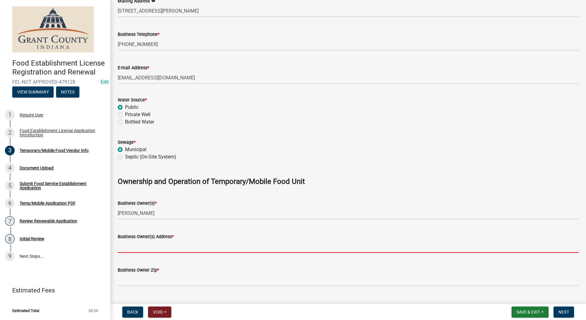
click at [148, 248] on input "Business Owner(s) Address *" at bounding box center [348, 246] width 461 height 13
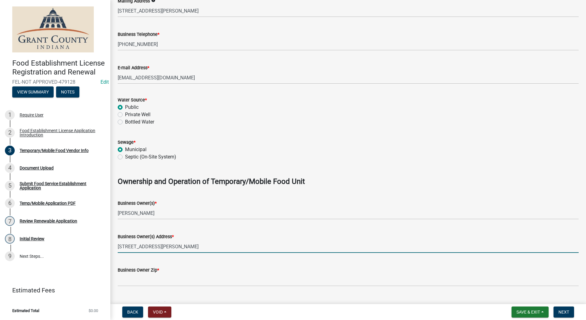
type input "[STREET_ADDRESS][PERSON_NAME]"
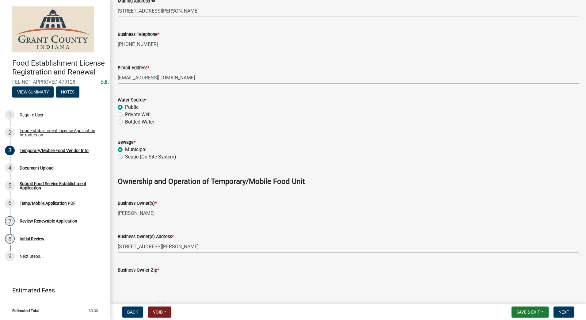
click at [155, 282] on input "Business Owner Zip *" at bounding box center [348, 280] width 461 height 13
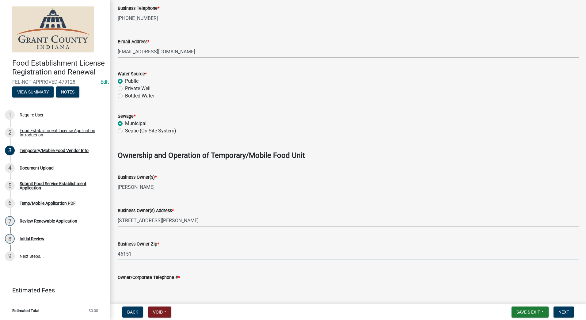
scroll to position [276, 0]
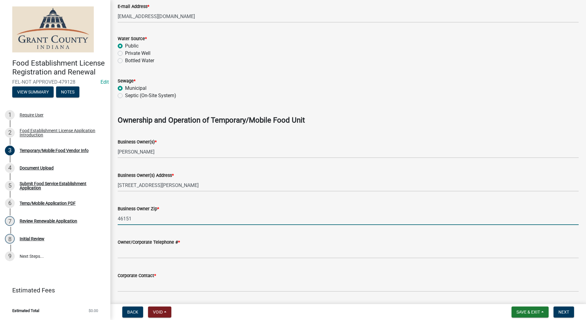
type input "46151"
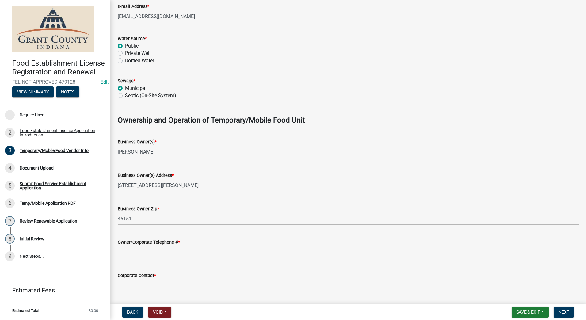
click at [163, 254] on input "Owner/Corporate Telephone # *" at bounding box center [348, 252] width 461 height 13
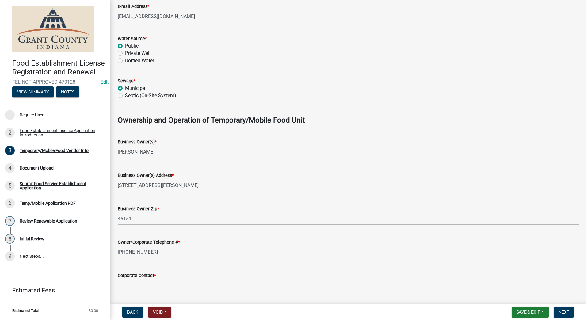
scroll to position [306, 0]
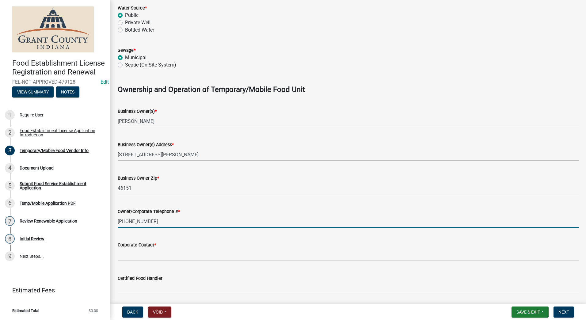
type input "[PHONE_NUMBER]"
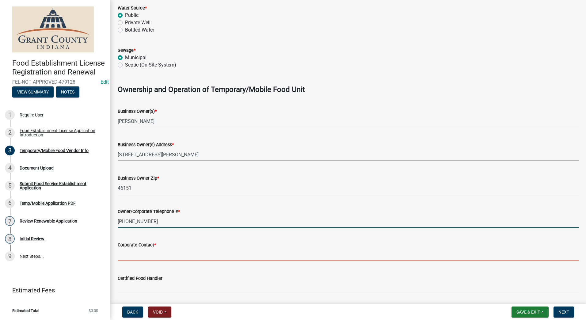
click at [161, 250] on input "Corporate Contact *" at bounding box center [348, 255] width 461 height 13
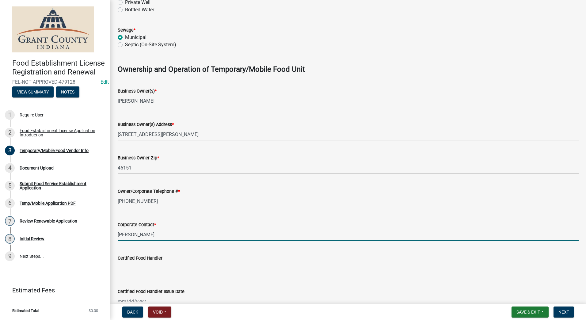
scroll to position [337, 0]
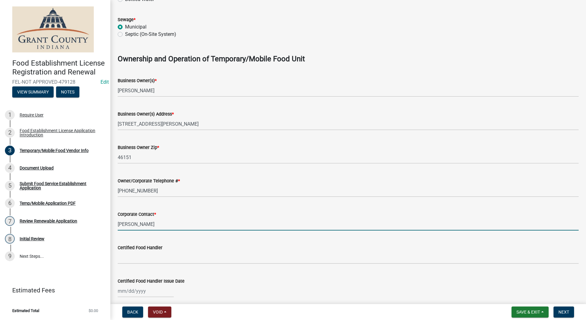
type input "[PERSON_NAME]"
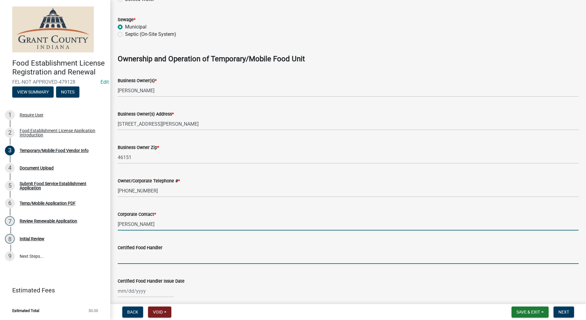
click at [161, 259] on input "Certified Food Handler" at bounding box center [348, 257] width 461 height 13
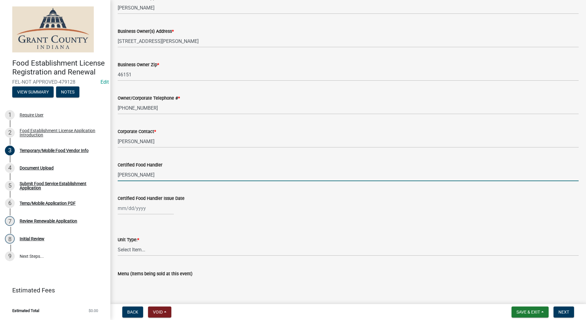
scroll to position [429, 0]
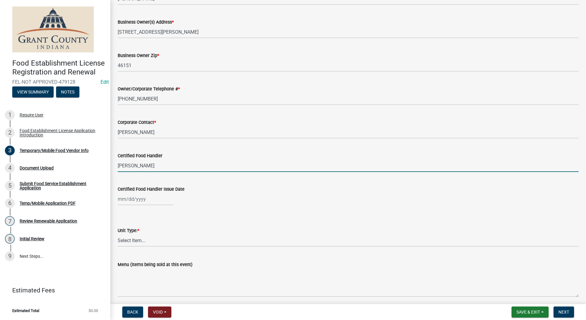
type input "[PERSON_NAME]"
click at [149, 197] on div at bounding box center [146, 199] width 56 height 13
select select "9"
select select "2025"
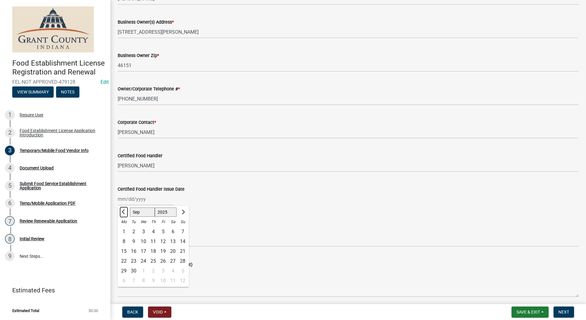
click at [123, 213] on span "Previous month" at bounding box center [124, 212] width 5 height 5
select select "7"
click at [174, 211] on select "1525 1526 1527 1528 1529 1530 1531 1532 1533 1534 1535 1536 1537 1538 1539 1540…" at bounding box center [166, 211] width 22 height 9
click at [143, 260] on div "23" at bounding box center [144, 261] width 10 height 10
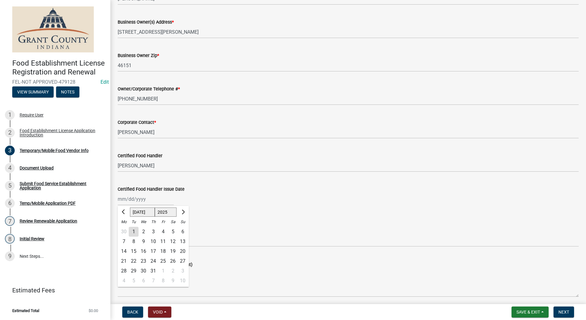
type input "[DATE]"
click at [178, 240] on select "Select Item... Mobile Trailer Stand Tent Cart Truck" at bounding box center [348, 240] width 461 height 13
click at [118, 234] on select "Select Item... Mobile Trailer Stand Tent Cart Truck" at bounding box center [348, 240] width 461 height 13
select select "3a899312-7fa3-4622-8b1a-2a020229fd86"
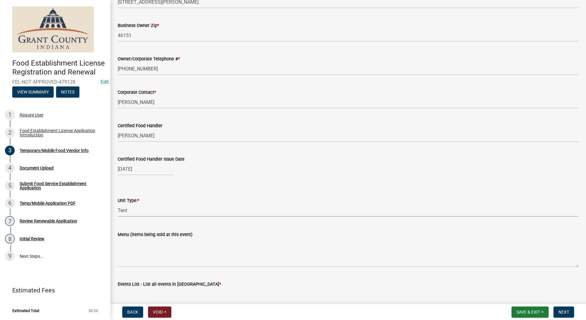
scroll to position [503, 0]
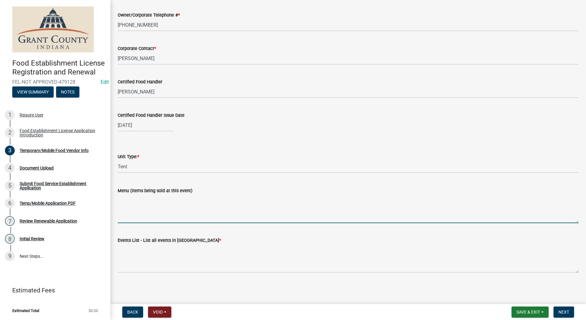
click at [167, 215] on textarea "Menu (Items being sold at this event)" at bounding box center [348, 208] width 461 height 29
click at [206, 197] on textarea "Coffee, Tea, Lemonade, Hot Chocolate, cider, Cookies" at bounding box center [348, 208] width 461 height 29
type textarea "Coffee, Tea, Lemonade, Hot Chocolate, Cider, Cookies"
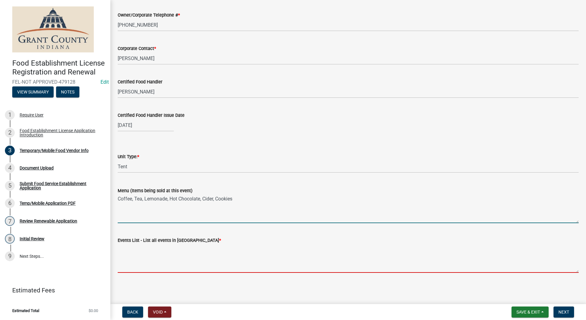
click at [183, 260] on textarea "Events List - List all events in [GEOGRAPHIC_DATA] *" at bounding box center [348, 258] width 461 height 29
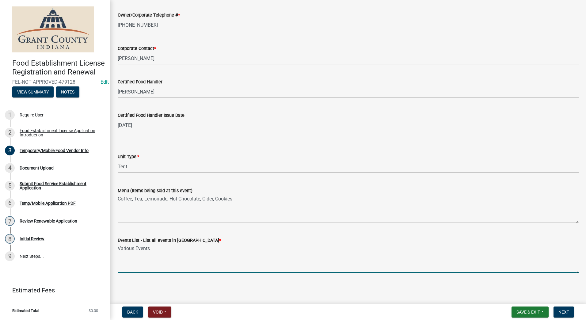
click at [201, 253] on textarea "Various Events" at bounding box center [348, 258] width 461 height 29
type textarea "Various Events"
drag, startPoint x: 560, startPoint y: 312, endPoint x: 561, endPoint y: 309, distance: 3.5
click at [561, 310] on span "Next" at bounding box center [563, 312] width 11 height 5
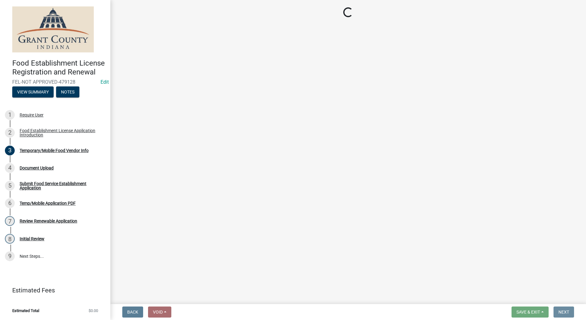
scroll to position [0, 0]
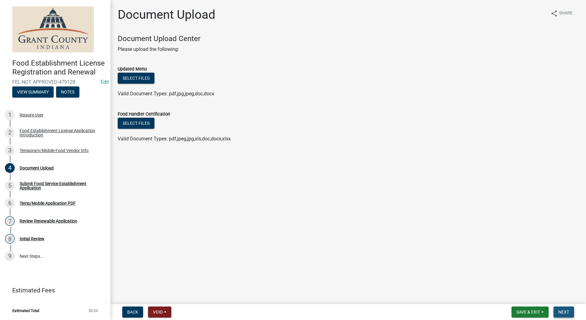
click at [555, 308] on button "Next" at bounding box center [563, 311] width 21 height 11
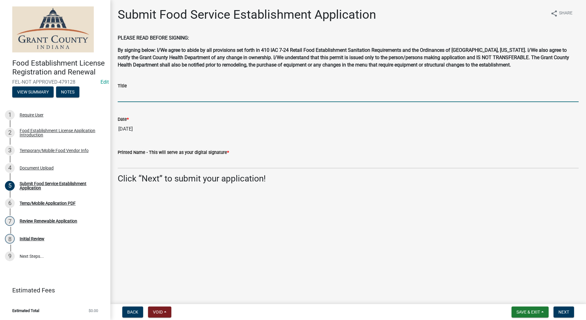
click at [132, 96] on input "Title" at bounding box center [348, 95] width 461 height 13
type input "Owner"
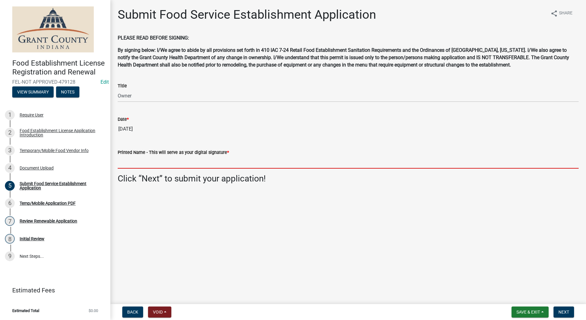
click at [219, 162] on input "Printed Name - This will serve as your digital signature *" at bounding box center [348, 162] width 461 height 13
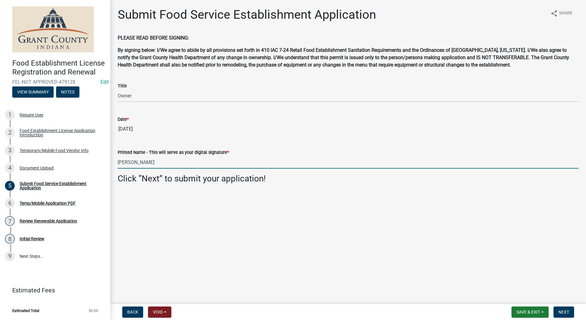
type input "[PERSON_NAME]"
click at [243, 221] on main "Submit Food Service Establishment Application share Share PLEASE READ BEFORE SI…" at bounding box center [348, 151] width 476 height 302
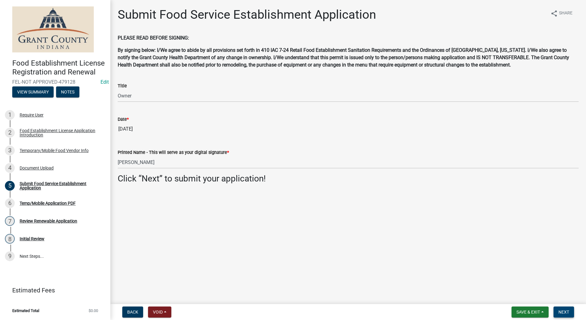
click at [560, 311] on span "Next" at bounding box center [563, 312] width 11 height 5
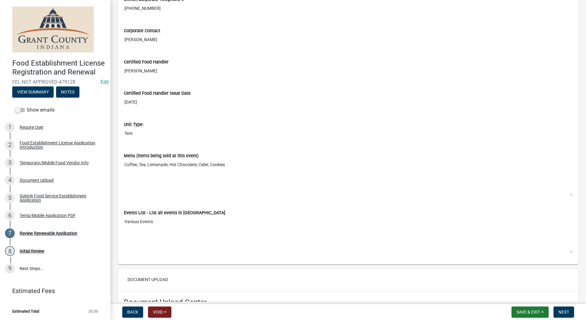
scroll to position [864, 0]
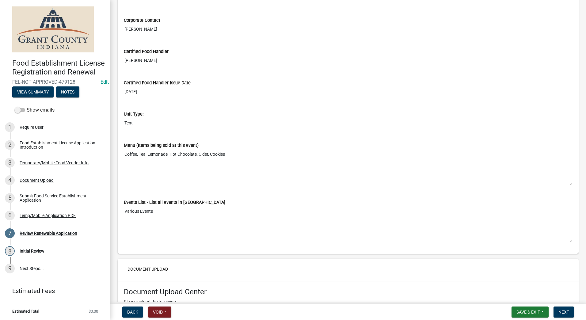
click at [147, 93] on input "[DATE]" at bounding box center [348, 91] width 449 height 11
click at [130, 311] on span "Back" at bounding box center [132, 312] width 11 height 5
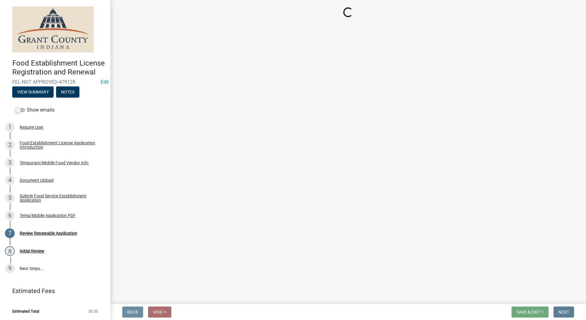
scroll to position [0, 0]
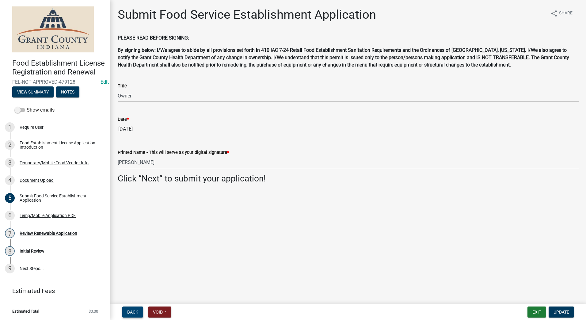
click at [128, 312] on span "Back" at bounding box center [132, 312] width 11 height 5
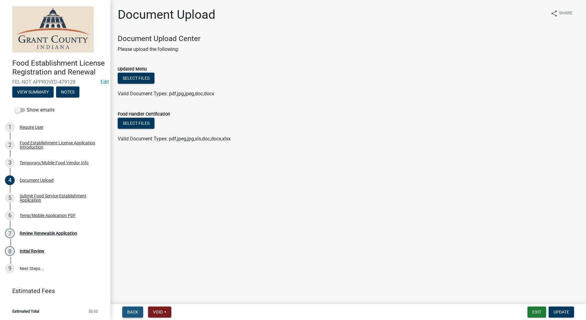
click at [132, 310] on span "Back" at bounding box center [132, 312] width 11 height 5
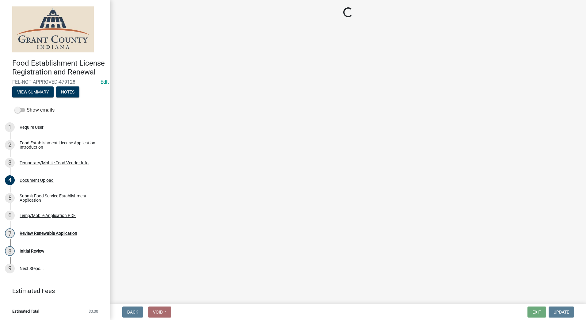
select select "3a899312-7fa3-4622-8b1a-2a020229fd86"
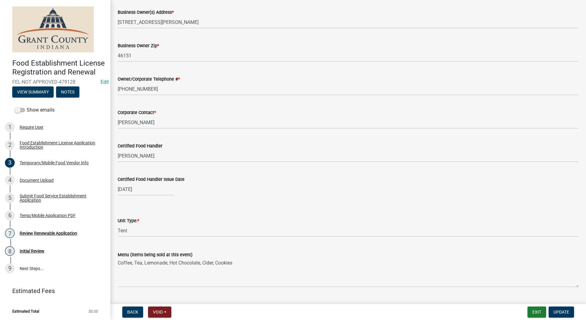
scroll to position [460, 0]
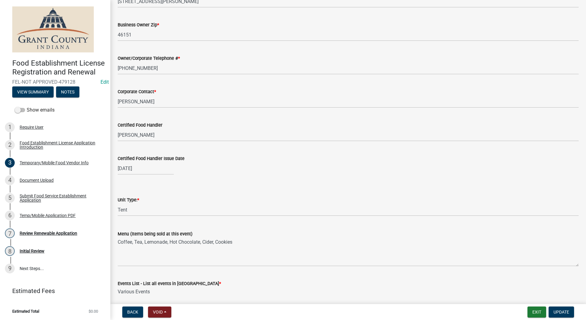
click at [148, 170] on div "[DATE]" at bounding box center [146, 168] width 56 height 13
select select "7"
click at [167, 183] on select "1525 1526 1527 1528 1529 1530 1531 1532 1533 1534 1535 1536 1537 1538 1539 1540…" at bounding box center [166, 181] width 22 height 9
select select "2024"
click at [155, 177] on select "1525 1526 1527 1528 1529 1530 1531 1532 1533 1534 1535 1536 1537 1538 1539 1540…" at bounding box center [166, 181] width 22 height 9
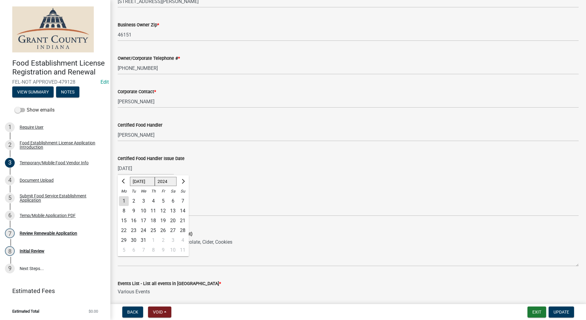
click at [133, 232] on div "23" at bounding box center [134, 231] width 10 height 10
type input "[DATE]"
click at [560, 311] on span "Update" at bounding box center [561, 312] width 16 height 5
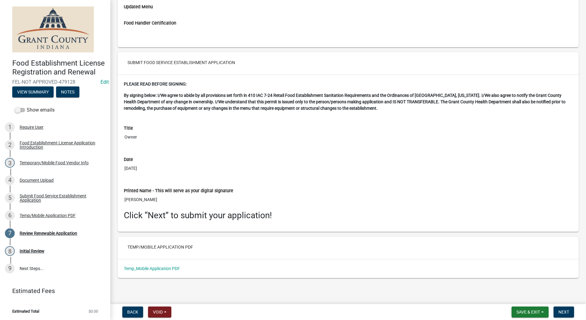
scroll to position [1170, 0]
click at [167, 269] on link "Temp_Mobile Application PDF" at bounding box center [152, 268] width 56 height 5
click at [563, 310] on span "Next" at bounding box center [563, 312] width 11 height 5
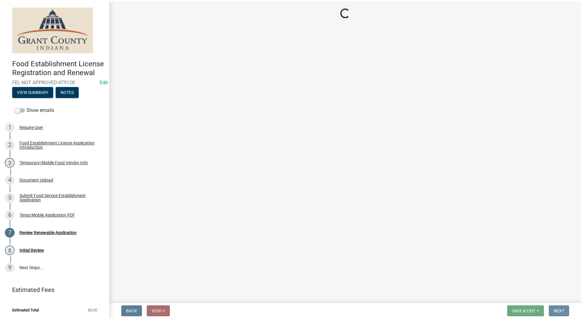
scroll to position [0, 0]
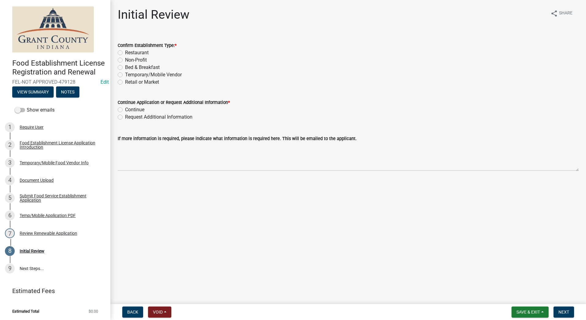
click at [125, 75] on label "Temporary/Mobile Vendor" at bounding box center [153, 74] width 57 height 7
click at [125, 75] on input "Temporary/Mobile Vendor" at bounding box center [127, 73] width 4 height 4
radio input "true"
click at [125, 109] on label "Continue" at bounding box center [134, 109] width 19 height 7
click at [125, 109] on input "Continue" at bounding box center [127, 108] width 4 height 4
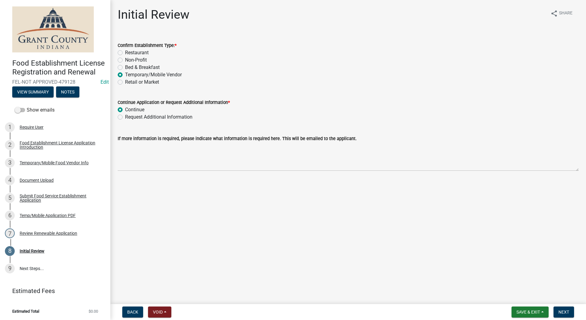
radio input "true"
click at [177, 183] on main "Initial Review share Share Confirm Establishment Type: * Restaurant Non-Profit …" at bounding box center [348, 151] width 476 height 302
click at [560, 313] on span "Next" at bounding box center [563, 312] width 11 height 5
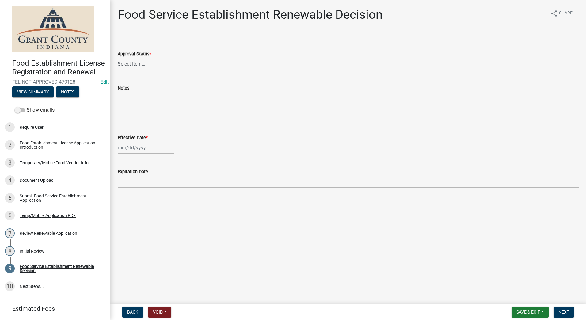
click at [166, 63] on select "Select Item... Approved Denied" at bounding box center [348, 64] width 461 height 13
click at [118, 58] on select "Select Item... Approved Denied" at bounding box center [348, 64] width 461 height 13
select select "f8bc5ebe-de22-4857-900a-5f4c078c3457"
select select "9"
select select "2025"
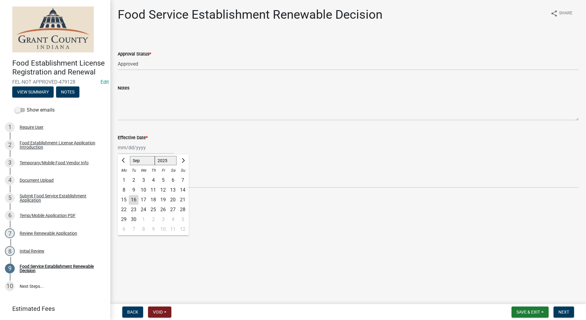
click at [148, 148] on div "[PERSON_NAME] Feb Mar Apr [PERSON_NAME][DATE] Oct Nov [DATE] 1526 1527 1528 152…" at bounding box center [146, 147] width 56 height 13
click at [134, 199] on div "16" at bounding box center [134, 200] width 10 height 10
type input "[DATE]"
click at [262, 235] on main "Food Service Establishment Renewable Decision share Share Approval Status * Sel…" at bounding box center [348, 151] width 476 height 302
click at [559, 312] on span "Next" at bounding box center [563, 312] width 11 height 5
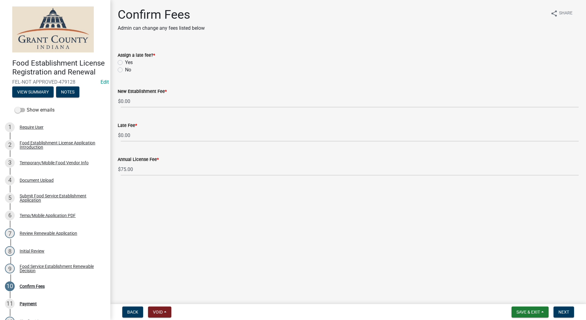
click at [125, 69] on label "No" at bounding box center [128, 69] width 6 height 7
click at [125, 69] on input "No" at bounding box center [127, 68] width 4 height 4
radio input "true"
click at [560, 309] on button "Next" at bounding box center [563, 311] width 21 height 11
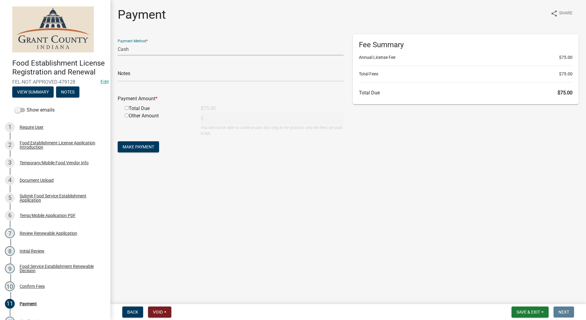
click at [180, 50] on select "Credit Card POS Check Cash" at bounding box center [231, 49] width 226 height 13
select select "1: 0"
click at [118, 43] on select "Credit Card POS Check Cash" at bounding box center [231, 49] width 226 height 13
click at [178, 77] on input "text" at bounding box center [231, 75] width 226 height 13
click at [130, 74] on input "1305 & 1307 ($15)" at bounding box center [231, 75] width 226 height 13
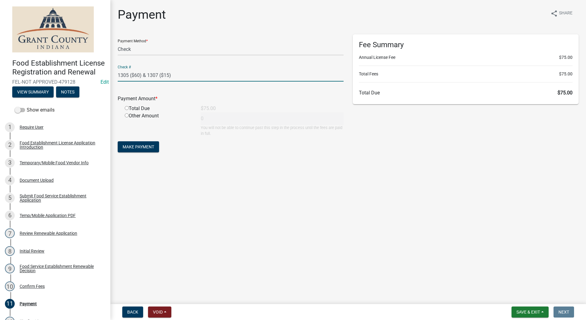
type input "1305 ($60) & 1307 ($15)"
click at [128, 107] on input "radio" at bounding box center [127, 108] width 4 height 4
radio input "true"
type input "75"
click at [138, 146] on span "Make Payment" at bounding box center [139, 146] width 32 height 5
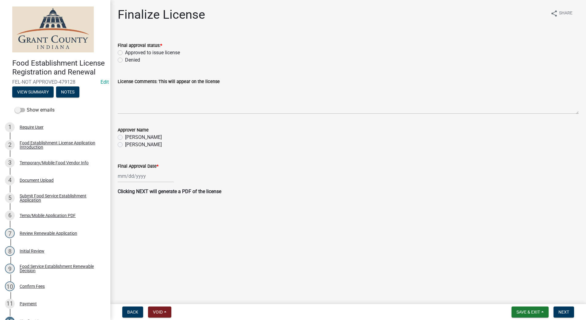
click at [125, 52] on label "Approved to issue license" at bounding box center [152, 52] width 55 height 7
click at [125, 52] on input "Approved to issue license" at bounding box center [127, 51] width 4 height 4
radio input "true"
click at [125, 136] on label "[PERSON_NAME]" at bounding box center [143, 137] width 37 height 7
click at [125, 136] on input "[PERSON_NAME]" at bounding box center [127, 136] width 4 height 4
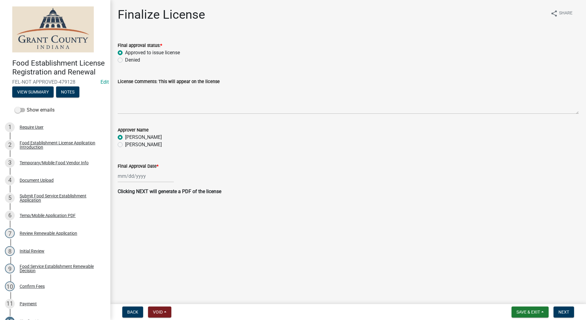
radio input "true"
select select "9"
select select "2025"
click at [144, 178] on div "[PERSON_NAME] Feb Mar Apr [PERSON_NAME][DATE] Oct Nov [DATE] 1526 1527 1528 152…" at bounding box center [146, 176] width 56 height 13
click at [136, 230] on div "16" at bounding box center [134, 228] width 10 height 10
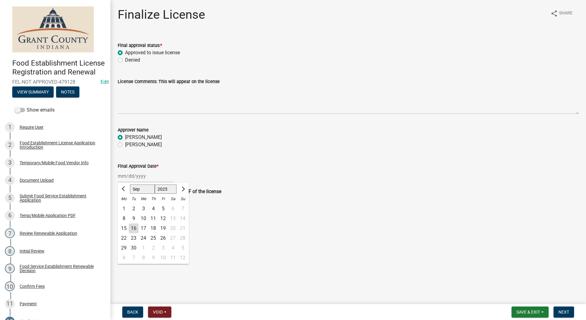
type input "[DATE]"
click at [187, 223] on main "Finalize License share Share Final approval status: * Approved to issue license…" at bounding box center [348, 151] width 476 height 302
click at [565, 313] on span "Next" at bounding box center [563, 312] width 11 height 5
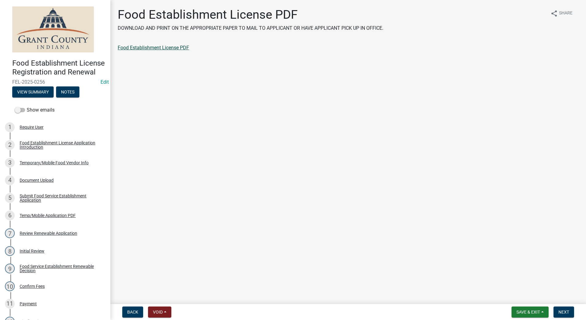
click at [161, 47] on link "Food Establishment License PDF" at bounding box center [153, 48] width 71 height 6
click at [560, 311] on span "Next" at bounding box center [563, 312] width 11 height 5
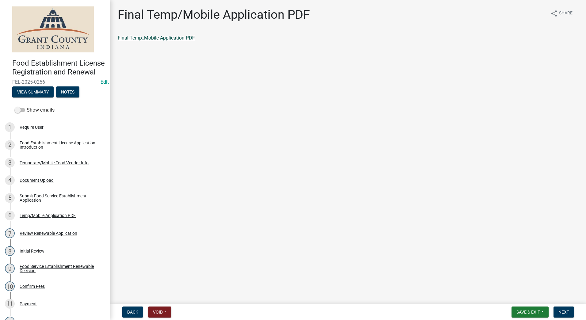
click at [135, 39] on link "Final Temp_Mobile Application PDF" at bounding box center [156, 38] width 77 height 6
click at [559, 313] on span "Next" at bounding box center [563, 312] width 11 height 5
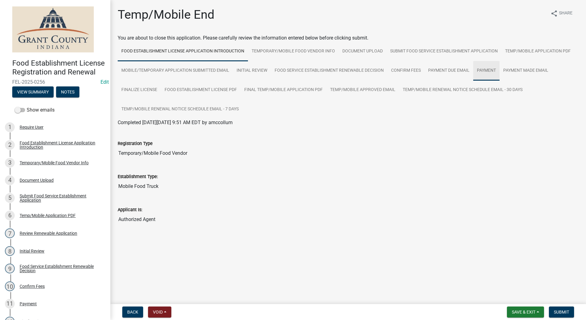
click at [481, 70] on link "Payment" at bounding box center [486, 71] width 26 height 20
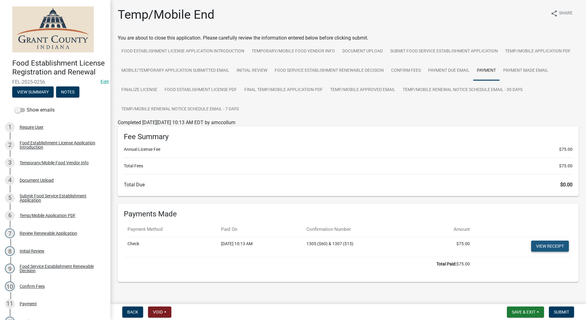
click at [549, 247] on link "View receipt" at bounding box center [550, 246] width 38 height 11
click at [561, 313] on span "Submit" at bounding box center [561, 312] width 15 height 5
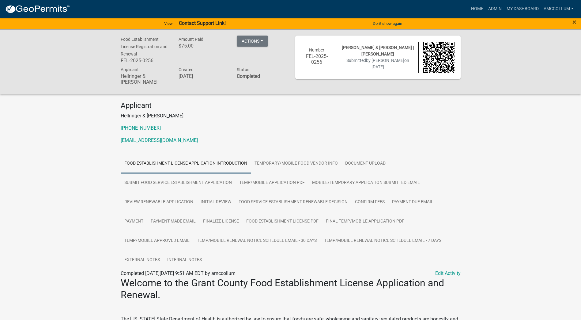
click at [577, 22] on div "×" at bounding box center [557, 23] width 48 height 13
click at [576, 21] on span "×" at bounding box center [575, 22] width 4 height 9
